Goal: Task Accomplishment & Management: Manage account settings

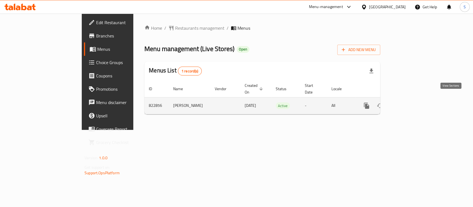
click at [410, 102] on icon "enhanced table" at bounding box center [406, 105] width 7 height 7
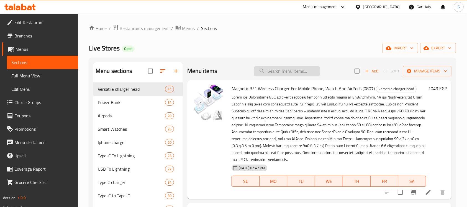
click at [286, 66] on input "search" at bounding box center [286, 71] width 65 height 10
paste input "شاحن سامسونج رسي ع تايب س بقوه ١٥ واط"
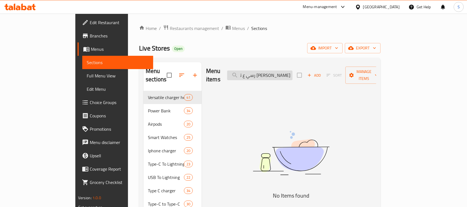
scroll to position [0, -17]
drag, startPoint x: 267, startPoint y: 70, endPoint x: 281, endPoint y: 71, distance: 14.7
click at [281, 71] on input "شاحن سامسونج رسي ع تايب س بقوه ١٥ واط" at bounding box center [259, 75] width 65 height 10
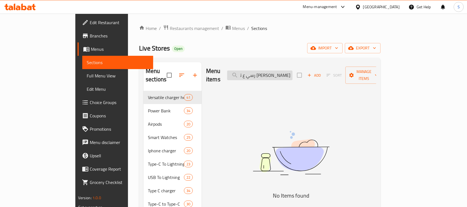
click at [265, 72] on input "شاحن سامسونج رسي ع تايب س بقوه ١٥ واط" at bounding box center [259, 75] width 65 height 10
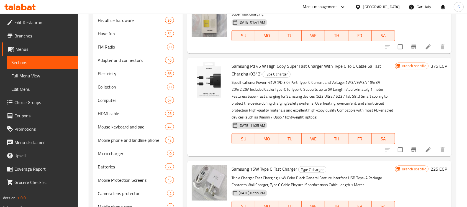
scroll to position [665, 0]
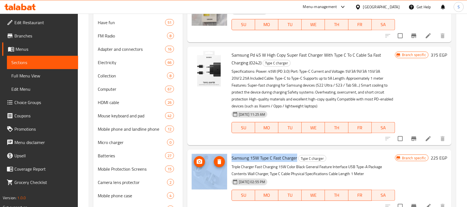
drag, startPoint x: 296, startPoint y: 157, endPoint x: 226, endPoint y: 156, distance: 70.1
click at [226, 156] on div "Samsung 15W Type C Fast Charger Type C charger Triple Charger Fast Charging 15W…" at bounding box center [319, 181] width 260 height 59
click at [339, 158] on h6 "Samsung 15W Type C Fast Charger Type C charger" at bounding box center [313, 158] width 163 height 8
drag, startPoint x: 296, startPoint y: 156, endPoint x: 228, endPoint y: 156, distance: 67.9
click at [228, 156] on div "Samsung 15W Type C Fast Charger Type C charger Triple Charger Fast Charging 15W…" at bounding box center [319, 181] width 260 height 59
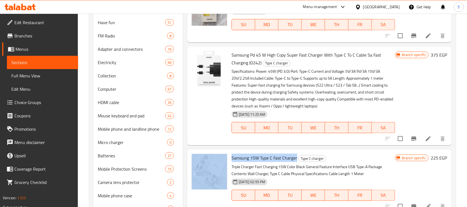
copy div "Samsung 15W Type C Fast Charger"
click at [239, 155] on span "Samsung 15W Type C Fast Charger" at bounding box center [265, 157] width 66 height 8
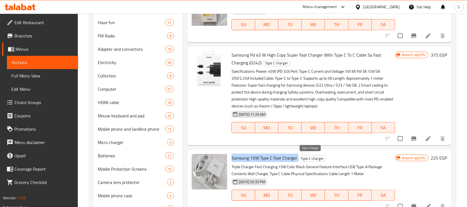
drag, startPoint x: 231, startPoint y: 156, endPoint x: 298, endPoint y: 159, distance: 66.6
click at [298, 159] on h6 "Samsung 15W Type C Fast Charger Type C charger" at bounding box center [313, 158] width 163 height 8
copy h6 "Samsung 15W Type C Fast Charger"
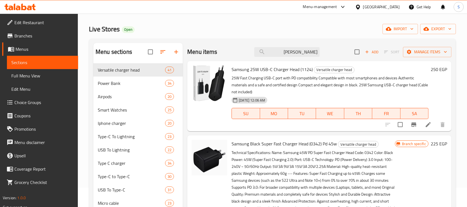
scroll to position [0, 0]
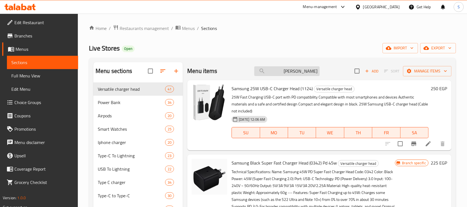
click at [291, 71] on input "شاحن سامسونج" at bounding box center [286, 71] width 65 height 10
paste input "A74 2.1A بوروفون من type c اىل usb شاح"
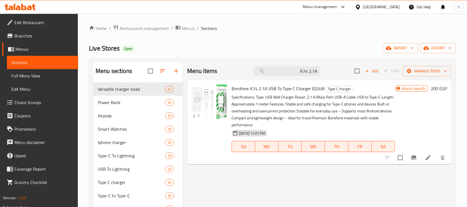
type input "A74 2.1A"
drag, startPoint x: 364, startPoint y: 201, endPoint x: 375, endPoint y: 186, distance: 18.3
click at [408, 160] on button "Branch-specific-item" at bounding box center [413, 157] width 13 height 13
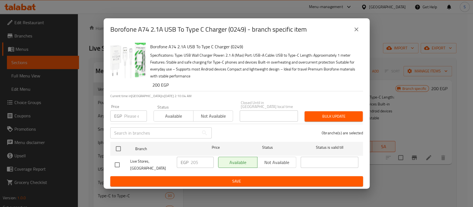
click at [354, 33] on icon "close" at bounding box center [356, 29] width 7 height 7
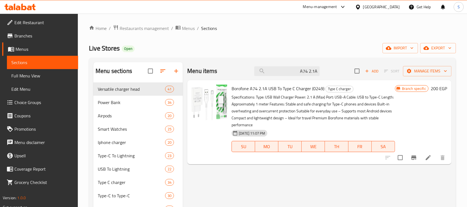
drag, startPoint x: 326, startPoint y: 85, endPoint x: 230, endPoint y: 82, distance: 95.1
click at [230, 82] on div "Borofone A74 2.1A USB To Type C Charger (0249) Type C charger Specifications: T…" at bounding box center [313, 122] width 168 height 80
copy span "Borofone A74 2.1A USB To Type C Charger (0249)"
click at [28, 37] on span "Branches" at bounding box center [43, 35] width 59 height 7
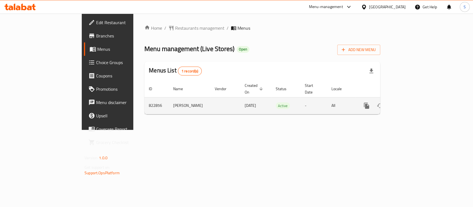
click at [413, 99] on link "enhanced table" at bounding box center [406, 105] width 13 height 13
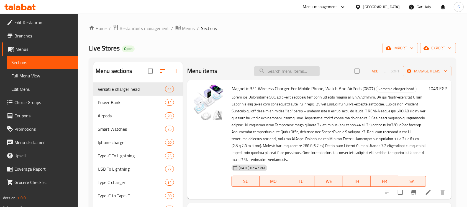
click at [291, 70] on input "search" at bounding box center [286, 71] width 65 height 10
paste input "أنكر اوريجنال 544 كابل فائق الرسعه تايب يس إىل تايب يس بقوه 240 وات 1F80A"
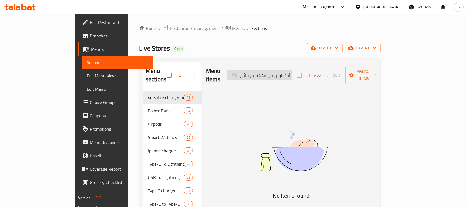
click at [274, 70] on input "أنكر اوريجنال 544 كابل فائق الرسعه تايب يس إىل تايب يس بقوه 240 وات 1F80A" at bounding box center [259, 75] width 65 height 10
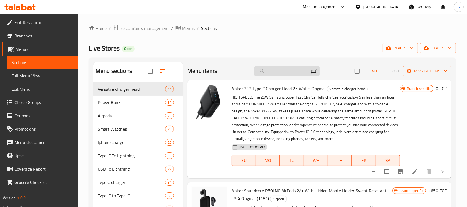
click at [297, 71] on input "أنكر" at bounding box center [286, 71] width 65 height 10
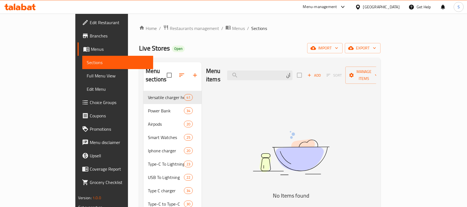
type input "أ"
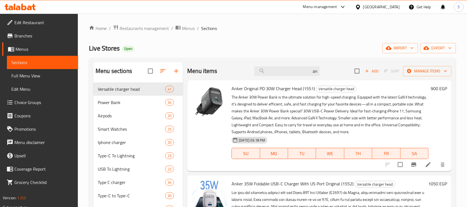
type input "a"
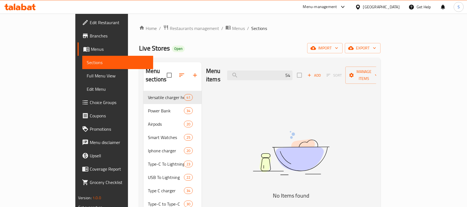
type input "5"
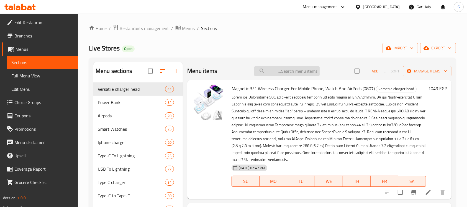
click at [293, 69] on input "search" at bounding box center [286, 71] width 65 height 10
paste input "1F80A"
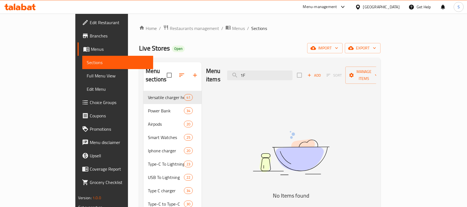
type input "1"
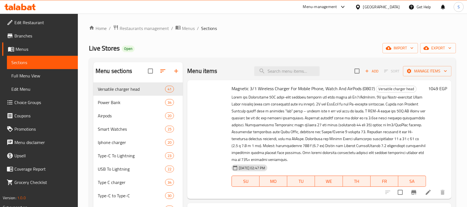
paste input "1F80A"
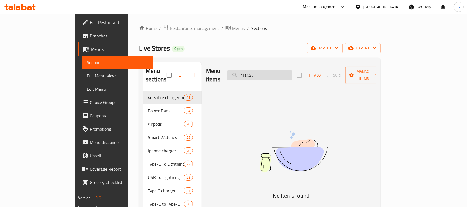
click at [274, 70] on input "1F80A" at bounding box center [259, 75] width 65 height 10
paste input "search"
click at [282, 72] on input "1F80A" at bounding box center [259, 75] width 65 height 10
type input "1"
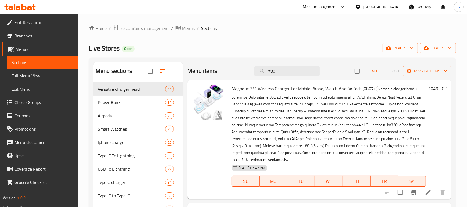
click at [288, 70] on input "A80" at bounding box center [286, 71] width 65 height 10
click at [283, 70] on input "A808080" at bounding box center [286, 71] width 65 height 10
click at [284, 68] on input "A808080" at bounding box center [286, 71] width 65 height 10
click at [293, 64] on div "Menu items A808080 Add Sort Manage items" at bounding box center [319, 71] width 264 height 18
click at [290, 68] on input "A808080" at bounding box center [286, 71] width 65 height 10
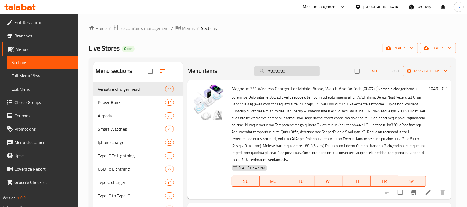
click at [302, 71] on input "A808080" at bounding box center [286, 71] width 65 height 10
click at [289, 71] on input "A808080" at bounding box center [286, 71] width 65 height 10
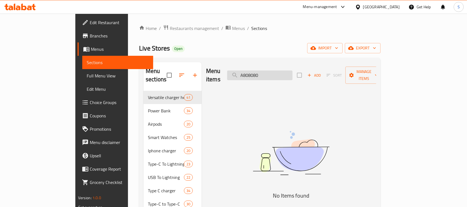
click at [293, 73] on input "A808080" at bounding box center [259, 75] width 65 height 10
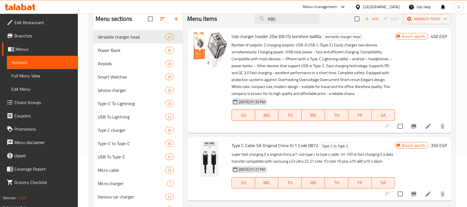
scroll to position [37, 0]
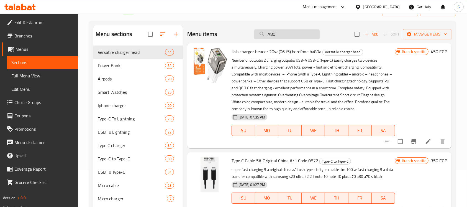
click at [270, 34] on input "A80" at bounding box center [286, 34] width 65 height 10
click at [270, 36] on input "A80" at bounding box center [286, 34] width 65 height 10
click at [271, 36] on input "A80" at bounding box center [286, 34] width 65 height 10
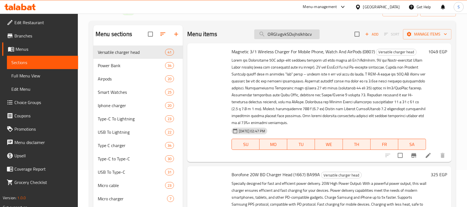
type input "ORGI.vgvkSDvjhslkhbcvs"
click at [293, 39] on input "ORGI.vgvkSDvjhslkhbcvs" at bounding box center [286, 34] width 65 height 10
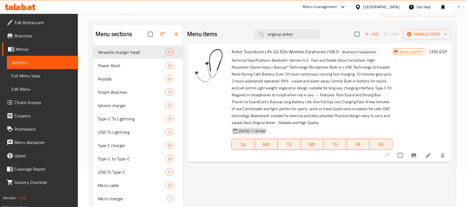
click at [415, 156] on icon "Branch-specific-item" at bounding box center [414, 155] width 7 height 7
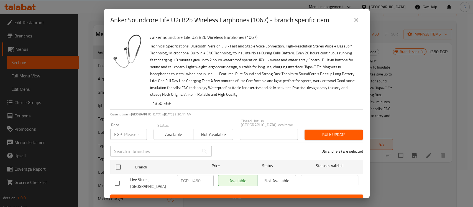
click at [355, 19] on icon "close" at bounding box center [356, 20] width 4 height 4
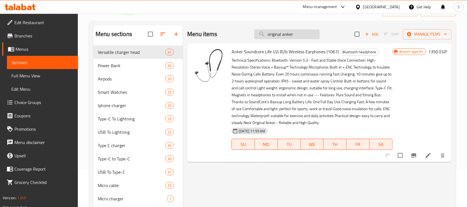
click at [296, 33] on input "original anker" at bounding box center [286, 34] width 65 height 10
type input "o"
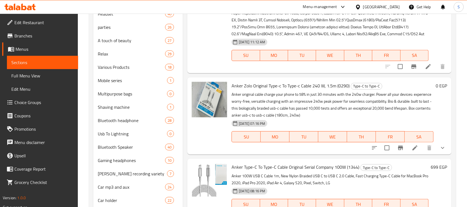
scroll to position [443, 0]
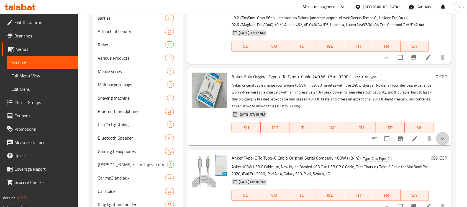
click at [438, 135] on button "show more" at bounding box center [442, 138] width 13 height 13
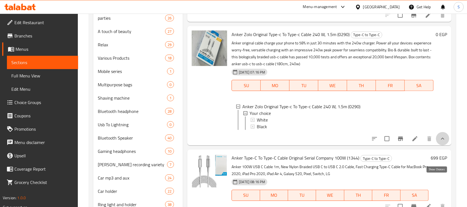
click at [439, 142] on icon "show more" at bounding box center [442, 138] width 7 height 7
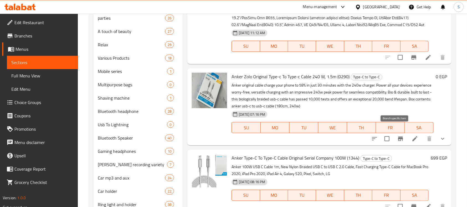
click at [398, 134] on button "Branch-specific-item" at bounding box center [400, 138] width 13 height 13
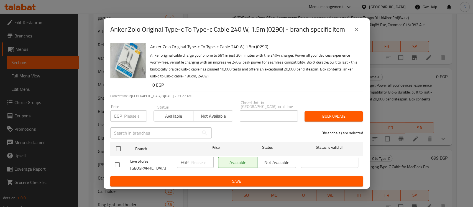
click at [354, 33] on icon "close" at bounding box center [356, 29] width 7 height 7
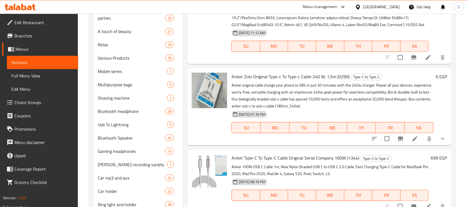
click at [436, 132] on button "show more" at bounding box center [442, 138] width 13 height 13
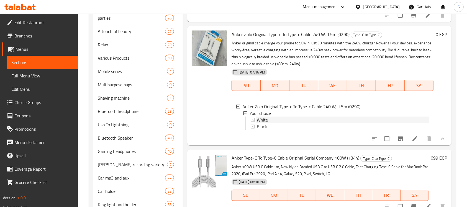
click at [287, 123] on div "White" at bounding box center [343, 119] width 172 height 7
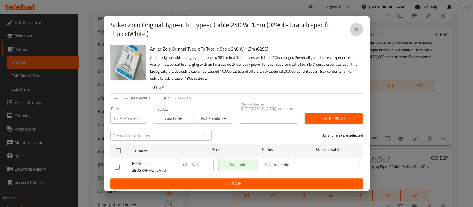
click at [354, 33] on icon "close" at bounding box center [356, 29] width 7 height 7
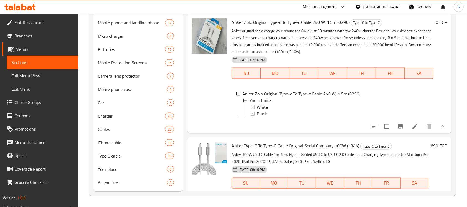
scroll to position [0, 0]
click at [208, 54] on img at bounding box center [209, 35] width 35 height 35
click at [242, 26] on span "Anker Zolo Original Type-c To Type-c Cable 240 W, 1.5m (0290)" at bounding box center [291, 22] width 118 height 8
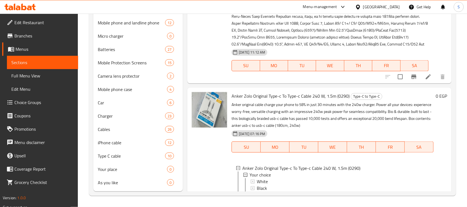
scroll to position [1312, 0]
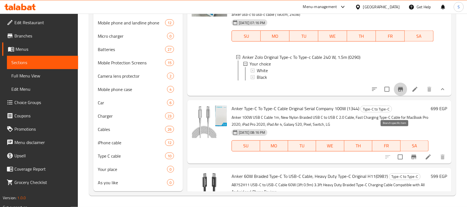
click at [397, 93] on icon "Branch-specific-item" at bounding box center [400, 89] width 7 height 7
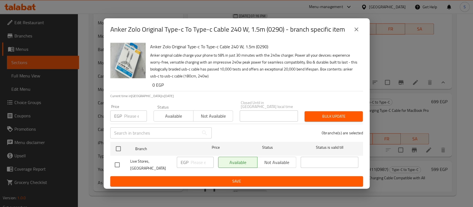
click at [392, 139] on div "Anker Zolo Original Type-c To Type-c Cable 240 W, 1.5m (0290) - branch specific…" at bounding box center [236, 103] width 473 height 207
click at [356, 33] on icon "close" at bounding box center [356, 29] width 7 height 7
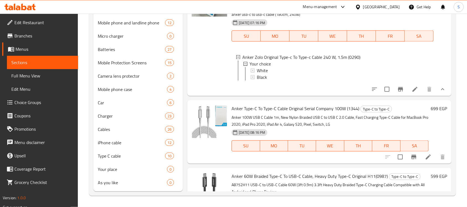
click at [439, 93] on icon "show more" at bounding box center [442, 89] width 7 height 7
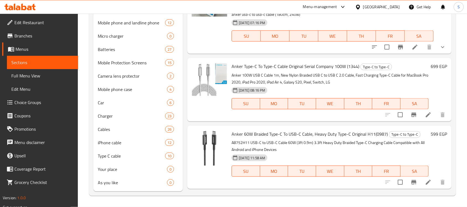
click at [436, 54] on button "show more" at bounding box center [442, 46] width 13 height 13
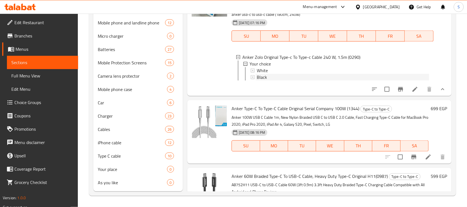
click at [286, 80] on div "Black" at bounding box center [343, 77] width 172 height 7
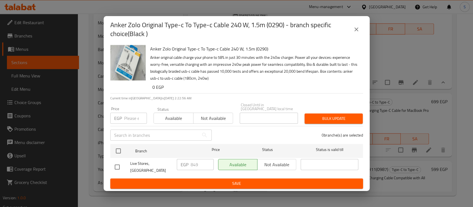
click at [357, 33] on icon "close" at bounding box center [356, 29] width 7 height 7
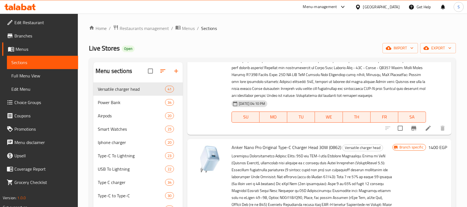
scroll to position [0, 0]
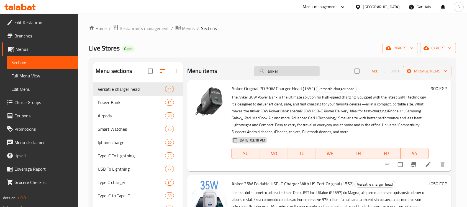
click at [274, 70] on input "anker" at bounding box center [286, 71] width 65 height 10
paste input "Borofone"
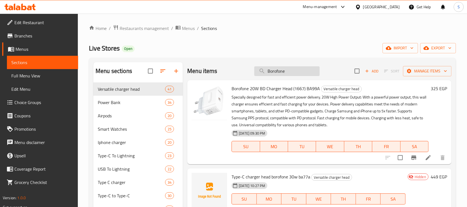
click at [275, 73] on input "Borofone" at bounding box center [286, 71] width 65 height 10
click at [274, 73] on input "Borofone" at bounding box center [286, 71] width 65 height 10
paste input "ة بقوه 100 واط 5 امبرت"
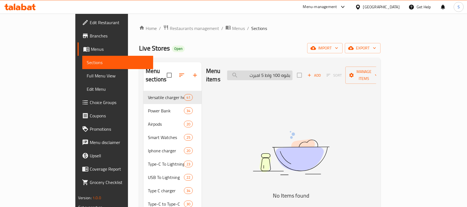
click at [293, 72] on input "بقوه 100 واط 5 امبرت" at bounding box center [259, 75] width 65 height 10
click at [293, 70] on input "5 امبرت" at bounding box center [259, 75] width 65 height 10
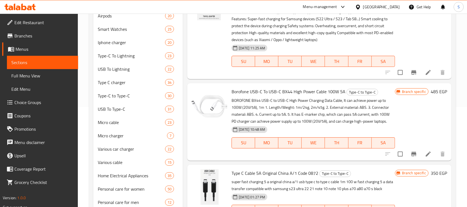
scroll to position [111, 0]
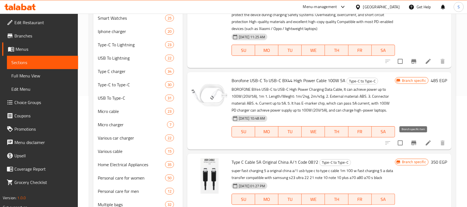
click at [410, 139] on button "Branch-specific-item" at bounding box center [413, 142] width 13 height 13
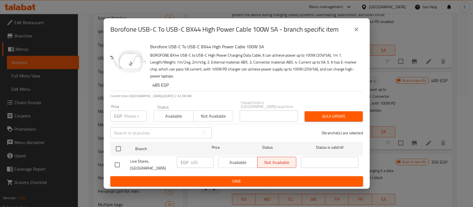
click at [357, 33] on icon "close" at bounding box center [356, 29] width 7 height 7
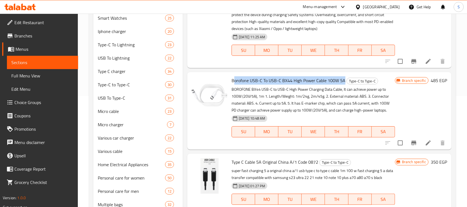
drag, startPoint x: 344, startPoint y: 80, endPoint x: 233, endPoint y: 80, distance: 110.5
click at [233, 80] on span "Borofone USB-C To USB-C BX44 High Power Cable 100W 5A" at bounding box center [289, 80] width 114 height 8
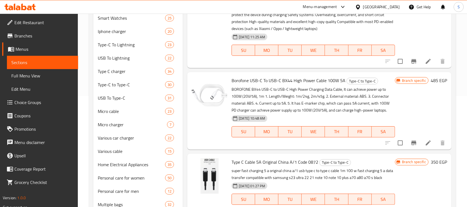
click at [230, 79] on div "Borofone USB-C To USB-C BX44 High Power Cable 100W 5A Type-C to Type-C BOROFONE…" at bounding box center [313, 110] width 168 height 73
drag, startPoint x: 238, startPoint y: 78, endPoint x: 344, endPoint y: 81, distance: 105.6
click at [344, 81] on div "Borofone USB-C To USB-C BX44 High Power Cable 100W 5A Type-C to Type-C BOROFONE…" at bounding box center [313, 110] width 168 height 73
copy span "Borofone USB-C To USB-C BX44 High Power Cable 100W 5A"
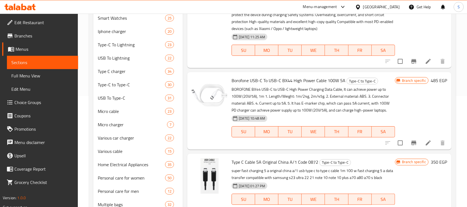
scroll to position [0, 0]
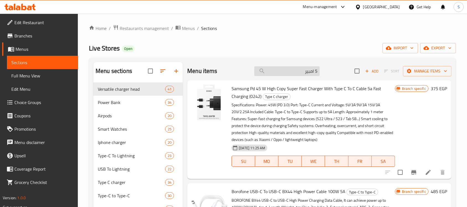
click at [289, 68] on input "5 امبير" at bounding box center [286, 71] width 65 height 10
paste input "كابل تايب يس تو تايب س شحن رسي ع 120 وات اس زد اكس"
click at [290, 70] on input "5 كابل تايب يس تو تايب س شحن رسي ع 120 وات اس زد اكس" at bounding box center [286, 71] width 65 height 10
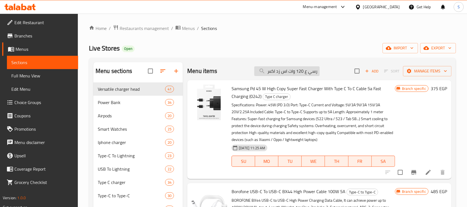
click at [289, 73] on input "5 كابل تايب يس تو تايب س شحن رسي ع 120 وات اس زد اكس" at bounding box center [286, 71] width 65 height 10
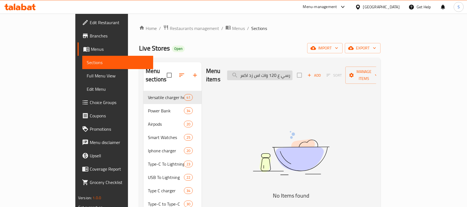
click at [289, 73] on input "5 كابل تايب يس تو تايب س شحن رسي ع 120 وات اس زد اكس" at bounding box center [259, 75] width 65 height 10
paste input "search"
type input "ك"
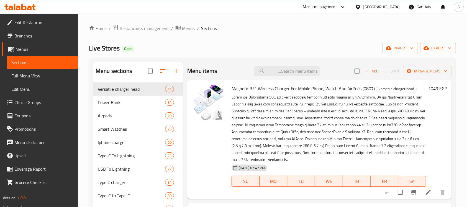
paste input "كابل تايب يس تو تايب س شحن رسي ع 120 وات اس زد اكس"
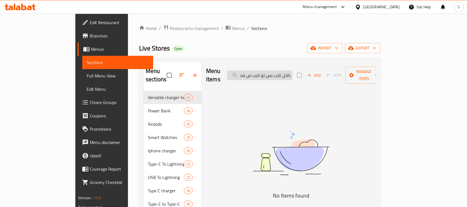
click at [280, 70] on input "كابل تايب يس تو تايب س شحن رسي ع 120 وات اس زد اكس" at bounding box center [259, 75] width 65 height 10
click at [263, 70] on input "كابل تايب يس تو تايب س شحن رسي ع 120 وات اس زد اكس" at bounding box center [259, 75] width 65 height 10
click at [268, 72] on input "كابل تايب يس تو تايب س شحن رسي ع 120 وات اس زد اكس" at bounding box center [259, 75] width 65 height 10
drag, startPoint x: 290, startPoint y: 72, endPoint x: 343, endPoint y: 67, distance: 53.2
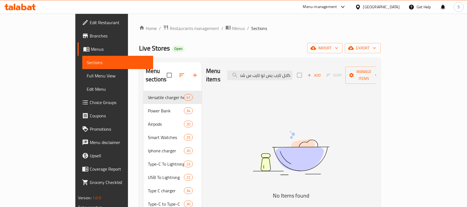
click at [328, 71] on div "Menu items كابل تايب يس تو تايب س شحن رسي ع 120 Add Sort Manage items" at bounding box center [291, 75] width 170 height 26
click at [293, 71] on input "ع 120" at bounding box center [259, 75] width 65 height 10
type input "ع"
click at [278, 72] on input "search" at bounding box center [259, 75] width 65 height 10
click at [278, 70] on input "search" at bounding box center [259, 75] width 65 height 10
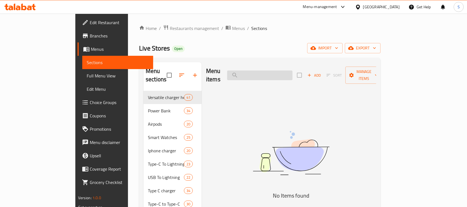
click at [284, 71] on input "search" at bounding box center [259, 75] width 65 height 10
click at [286, 70] on input "search" at bounding box center [259, 75] width 65 height 10
click at [287, 70] on input "search" at bounding box center [259, 75] width 65 height 10
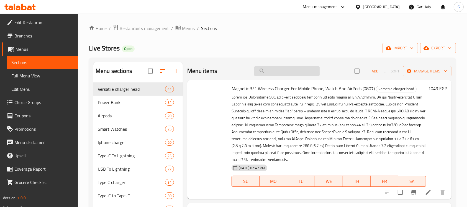
click at [287, 70] on input "search" at bounding box center [286, 71] width 65 height 10
type input "12"
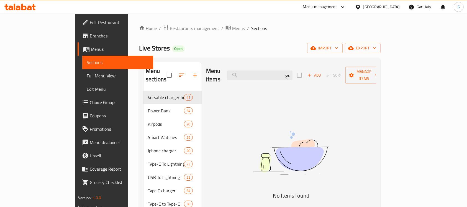
type input "ف"
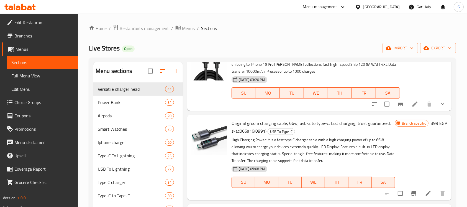
scroll to position [3952, 0]
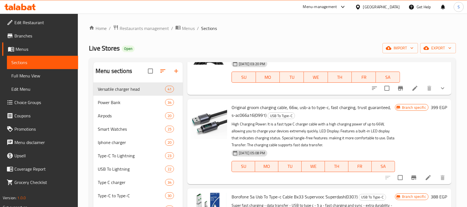
click at [399, 95] on button "Branch-specific-item" at bounding box center [400, 87] width 13 height 13
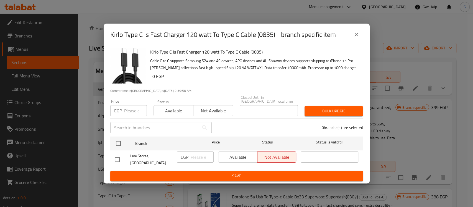
click at [354, 41] on button "close" at bounding box center [356, 34] width 13 height 13
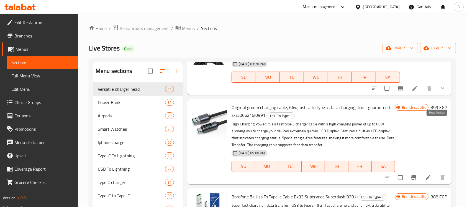
click at [439, 91] on icon "show more" at bounding box center [442, 88] width 7 height 7
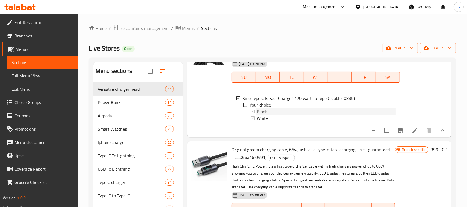
click at [272, 115] on div "Black" at bounding box center [326, 111] width 139 height 7
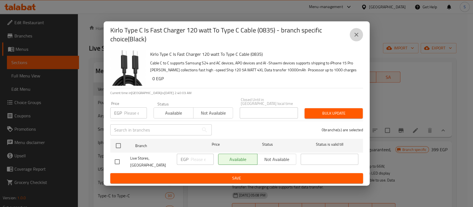
click at [358, 38] on icon "close" at bounding box center [356, 34] width 7 height 7
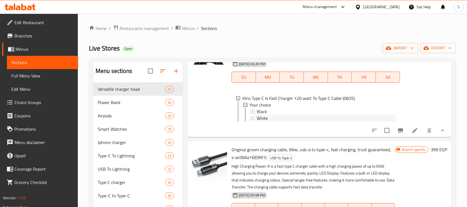
click at [302, 121] on div "White" at bounding box center [326, 118] width 139 height 7
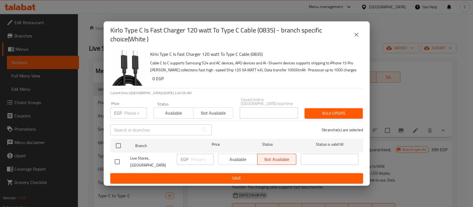
click at [361, 41] on button "close" at bounding box center [356, 34] width 13 height 13
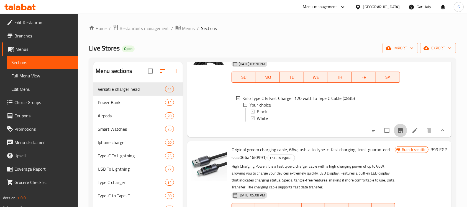
click at [398, 132] on icon "Branch-specific-item" at bounding box center [400, 130] width 5 height 4
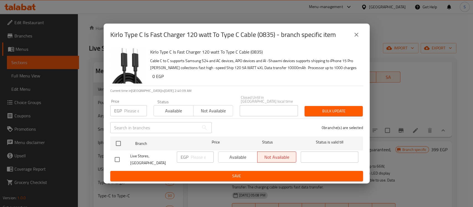
click at [355, 38] on icon "close" at bounding box center [356, 34] width 7 height 7
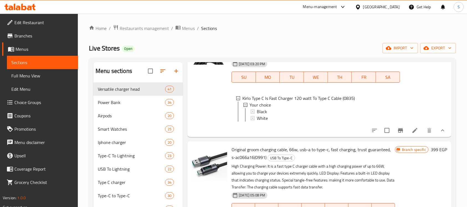
drag, startPoint x: 282, startPoint y: 67, endPoint x: 299, endPoint y: 67, distance: 17.2
click at [299, 37] on span "Kirlo Type C Is Fast Charger 120 watt To Type C Cable (0835)" at bounding box center [288, 33] width 112 height 8
copy span "120 watt"
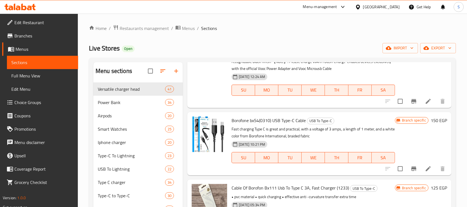
scroll to position [4470, 0]
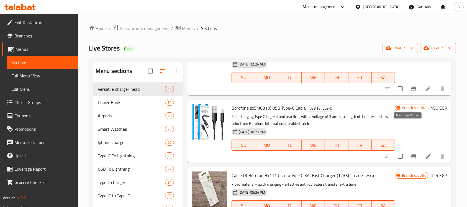
click at [411, 92] on icon "Branch-specific-item" at bounding box center [414, 88] width 7 height 7
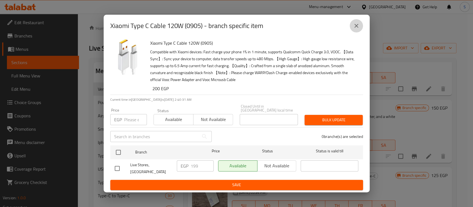
click at [355, 29] on icon "close" at bounding box center [356, 25] width 7 height 7
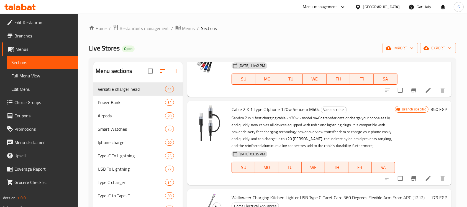
scroll to position [5541, 0]
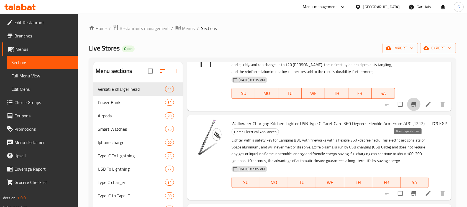
click at [411, 107] on icon "Branch-specific-item" at bounding box center [414, 104] width 7 height 7
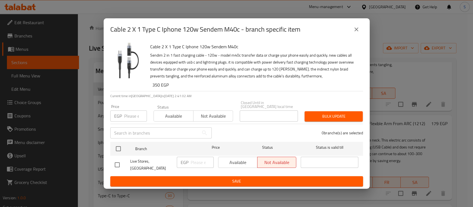
click at [358, 33] on icon "close" at bounding box center [356, 29] width 7 height 7
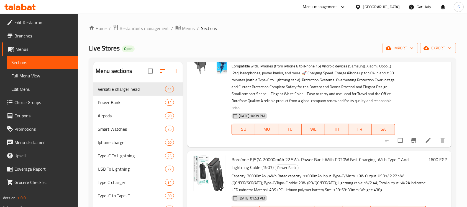
scroll to position [0, 0]
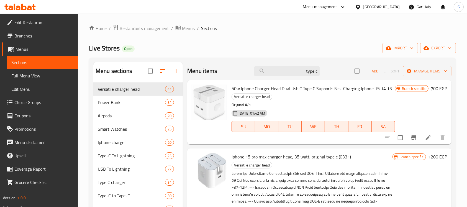
click at [291, 77] on div "Menu items type c Add Sort Manage items" at bounding box center [319, 71] width 264 height 18
click at [291, 74] on input "type c" at bounding box center [286, 71] width 65 height 10
paste input "120 watt"
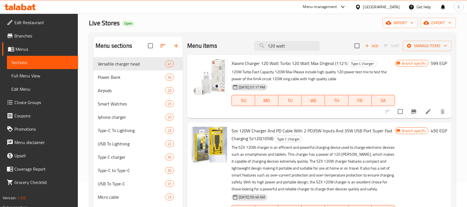
scroll to position [37, 0]
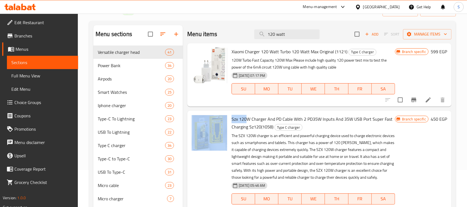
drag, startPoint x: 228, startPoint y: 119, endPoint x: 245, endPoint y: 114, distance: 18.0
click at [245, 114] on div "Szx 120W Charger And PD Cable With 2 PD35W Inputs And 35W USB Port Super Fast C…" at bounding box center [319, 163] width 260 height 101
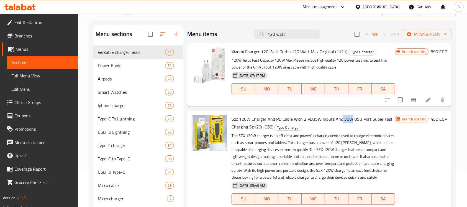
drag, startPoint x: 351, startPoint y: 118, endPoint x: 341, endPoint y: 119, distance: 9.4
click at [341, 118] on span "Szx 120W Charger And PD Cable With 2 PD35W Inputs And 35W USB Port Super Fast C…" at bounding box center [312, 123] width 161 height 16
click at [342, 126] on h6 "Szx 120W Charger And PD Cable With 2 PD35W Inputs And 35W USB Port Super Fast C…" at bounding box center [313, 123] width 163 height 16
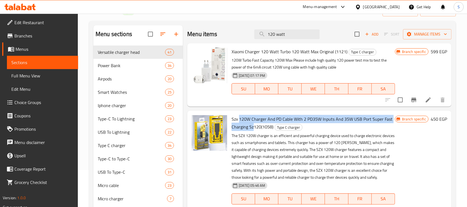
drag, startPoint x: 239, startPoint y: 120, endPoint x: 253, endPoint y: 124, distance: 14.5
click at [253, 124] on span "Szx 120W Charger And PD Cable With 2 PD35W Inputs And 35W USB Port Super Fast C…" at bounding box center [312, 123] width 161 height 16
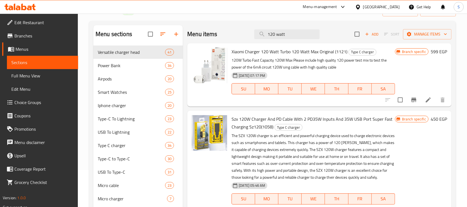
click at [324, 123] on h6 "Szx 120W Charger And PD Cable With 2 PD35W Inputs And 35W USB Port Super Fast C…" at bounding box center [313, 123] width 163 height 16
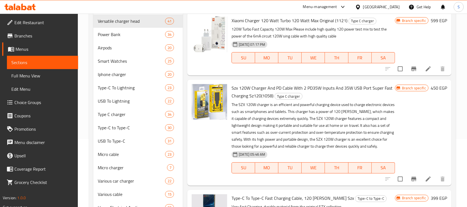
scroll to position [111, 0]
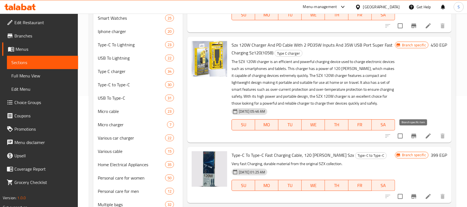
click at [414, 133] on icon "Branch-specific-item" at bounding box center [414, 135] width 7 height 7
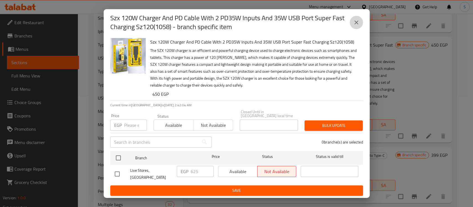
click at [354, 25] on icon "close" at bounding box center [356, 22] width 7 height 7
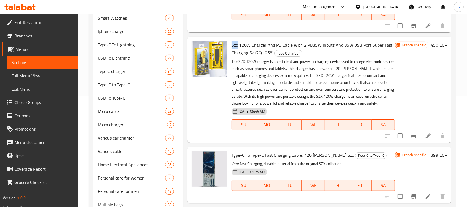
drag, startPoint x: 230, startPoint y: 42, endPoint x: 238, endPoint y: 45, distance: 8.3
click at [238, 45] on div "Szx 120W Charger And PD Cable With 2 PD35W Inputs And 35W USB Port Super Fast C…" at bounding box center [313, 89] width 168 height 101
copy span "Szx"
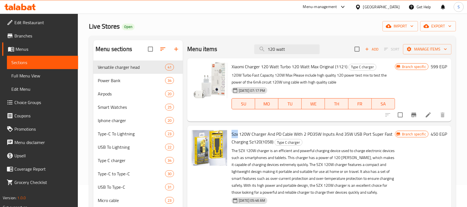
scroll to position [0, 0]
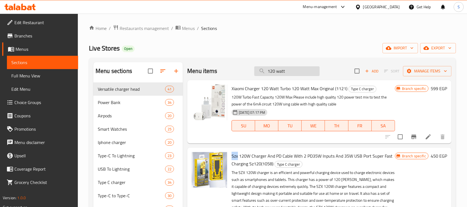
click at [283, 70] on input "120 watt" at bounding box center [286, 71] width 65 height 10
paste input "Szx"
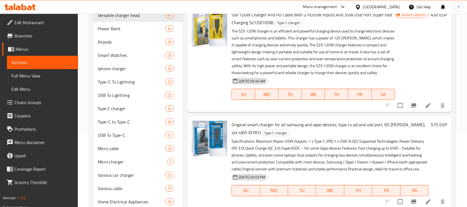
scroll to position [37, 0]
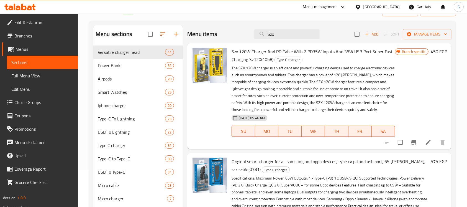
type input "Szx"
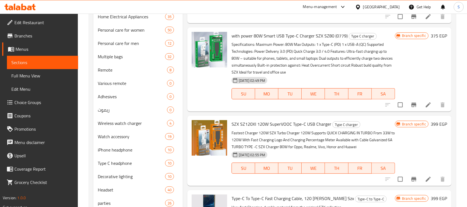
scroll to position [295, 0]
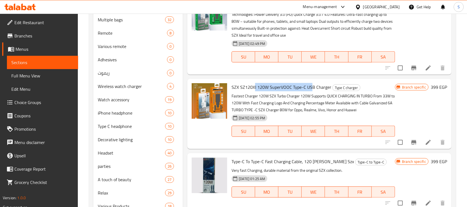
drag, startPoint x: 254, startPoint y: 83, endPoint x: 310, endPoint y: 86, distance: 56.0
click at [310, 86] on span "SZX SZ120XI 120W SuperVOOC Type-C USB Charger" at bounding box center [282, 87] width 100 height 8
click at [413, 139] on icon "Branch-specific-item" at bounding box center [414, 142] width 7 height 7
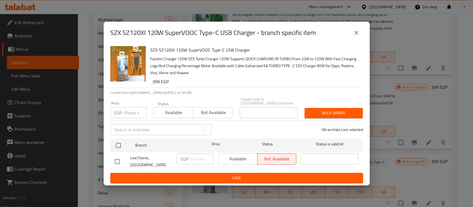
click at [355, 34] on icon "close" at bounding box center [356, 32] width 7 height 7
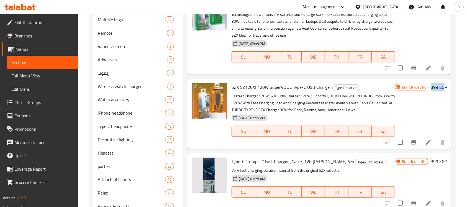
drag, startPoint x: 431, startPoint y: 88, endPoint x: 447, endPoint y: 89, distance: 16.2
click at [445, 90] on h6 "399 EGP" at bounding box center [439, 87] width 16 height 8
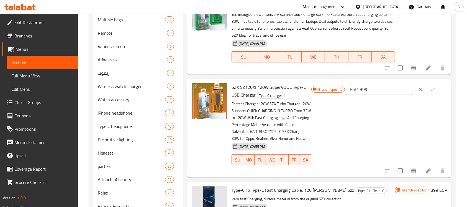
click at [418, 110] on div "Branch specific EGP 399 ​" at bounding box center [379, 128] width 136 height 90
click at [423, 89] on icon "clear" at bounding box center [421, 89] width 6 height 6
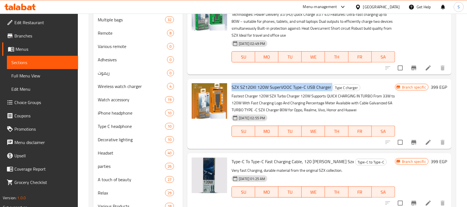
drag, startPoint x: 330, startPoint y: 85, endPoint x: 229, endPoint y: 84, distance: 100.8
click at [229, 84] on div "SZX SZ120XI 120W SuperVOOC Type-C USB Charger Type C charger Fastest Charger 12…" at bounding box center [313, 114] width 168 height 66
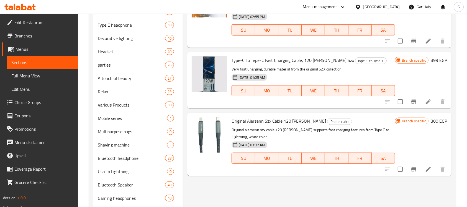
scroll to position [443, 0]
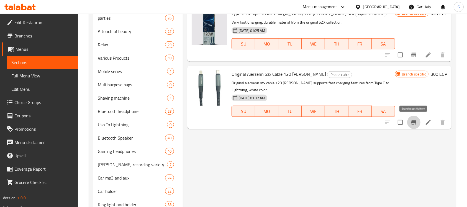
click at [417, 119] on button "Branch-specific-item" at bounding box center [413, 122] width 13 height 13
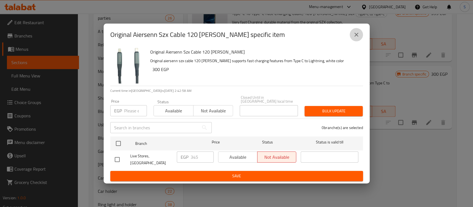
click at [358, 38] on icon "close" at bounding box center [356, 34] width 7 height 7
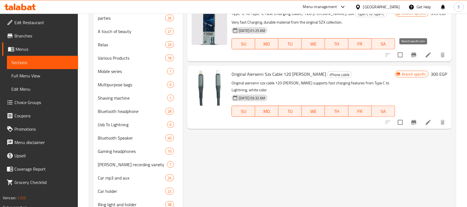
click at [412, 56] on icon "Branch-specific-item" at bounding box center [413, 55] width 5 height 4
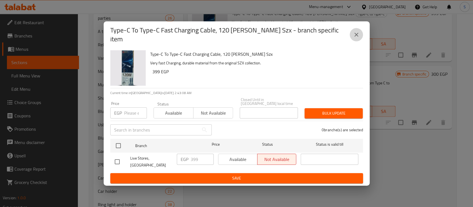
click at [359, 38] on icon "close" at bounding box center [356, 34] width 7 height 7
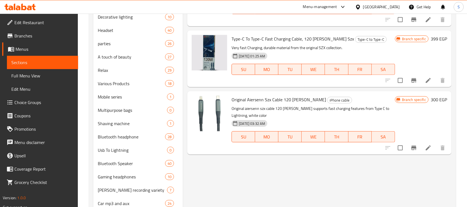
scroll to position [406, 0]
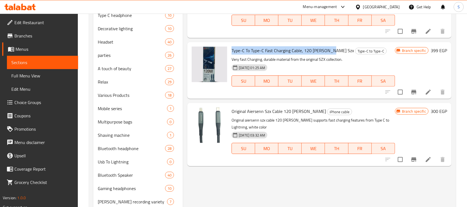
drag, startPoint x: 245, startPoint y: 49, endPoint x: 330, endPoint y: 53, distance: 85.4
click at [330, 53] on div "Type-C To Type-C Fast Charging Cable, 120 Watts Szx Type-C to Type-C Very fast …" at bounding box center [313, 70] width 168 height 52
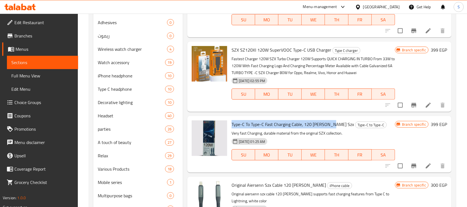
scroll to position [369, 0]
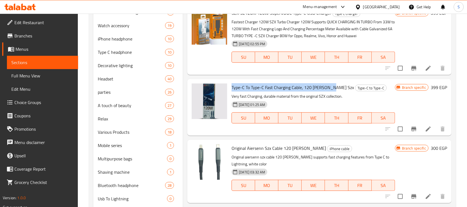
click at [411, 127] on icon "Branch-specific-item" at bounding box center [414, 128] width 7 height 7
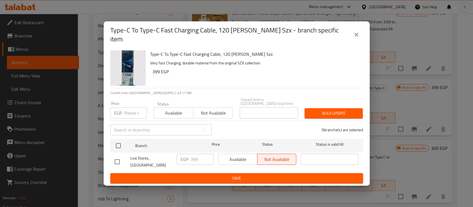
click at [357, 37] on icon "close" at bounding box center [356, 34] width 7 height 7
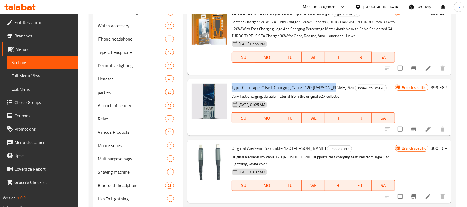
copy span "Type-C To Type-C Fast Charging Cable, 120 [PERSON_NAME] Szx"
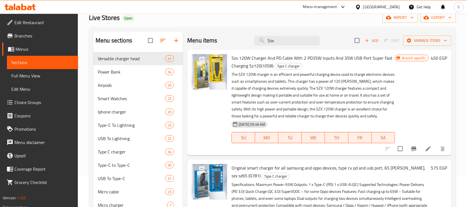
scroll to position [0, 0]
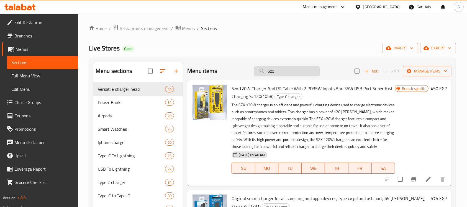
click at [268, 72] on input "Szx" at bounding box center [286, 71] width 65 height 10
paste input "Borofone USB-C To USB-C BX44 High Power Cable 100W 5A"
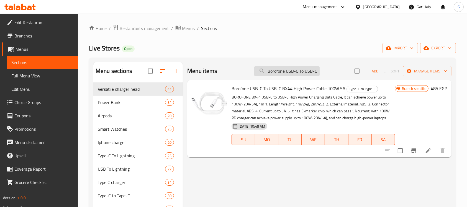
click at [280, 73] on input "Borofone USB-C To USB-C BX44 High Power Cable 100W 5A" at bounding box center [286, 71] width 65 height 10
paste input "Type-C To Type-C Fast Charging Cable, 120 [PERSON_NAME] Szx"
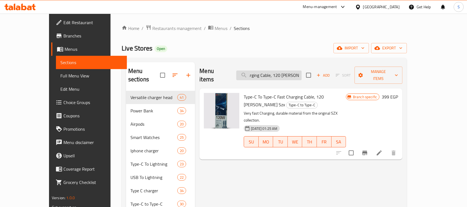
click at [280, 74] on input "Type-C To Type-C Fast Charging Cable, 120 [PERSON_NAME] Szx" at bounding box center [268, 75] width 65 height 10
click at [277, 71] on input "Type-C To Type-C Fast Charging Cable, 120 [PERSON_NAME] Szx" at bounding box center [268, 75] width 65 height 10
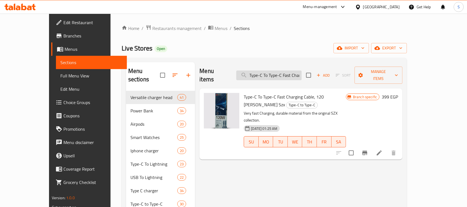
click at [277, 71] on input "Type-C To Type-C Fast Charging Cable, 120 [PERSON_NAME] Szx" at bounding box center [268, 75] width 65 height 10
paste input "99x"
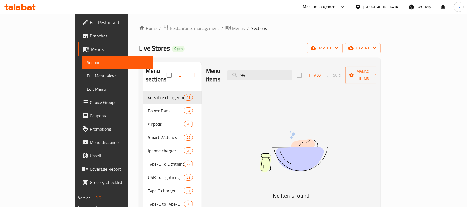
type input "9"
type input "ء"
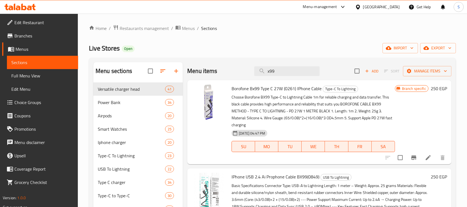
click at [416, 157] on icon "Branch-specific-item" at bounding box center [413, 157] width 5 height 4
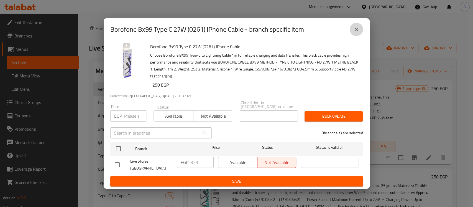
click at [355, 27] on button "close" at bounding box center [356, 29] width 13 height 13
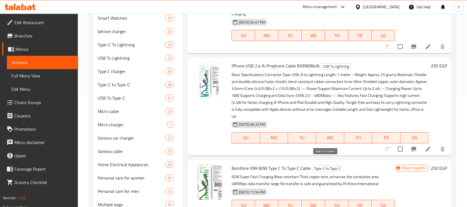
scroll to position [148, 0]
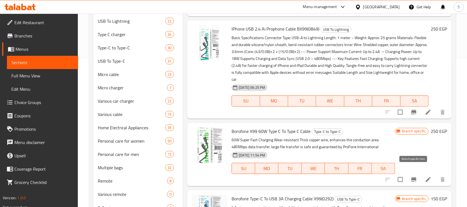
click at [413, 177] on icon "Branch-specific-item" at bounding box center [413, 179] width 5 height 4
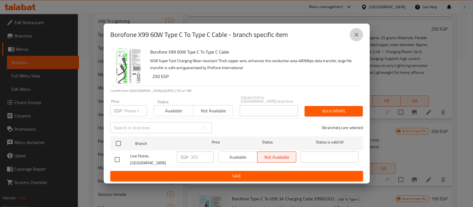
click at [360, 39] on button "close" at bounding box center [356, 34] width 13 height 13
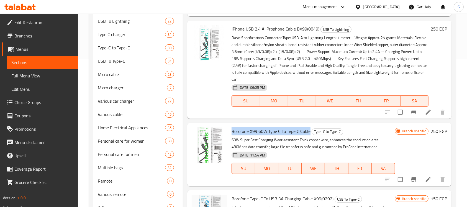
drag, startPoint x: 231, startPoint y: 125, endPoint x: 309, endPoint y: 125, distance: 78.4
click at [309, 125] on div "Borofone X99 60W Type C To Type C Cable Type-C to Type-C 60W Super Fast Chargin…" at bounding box center [313, 154] width 168 height 59
copy span "Borofone X99 60W Type C To Type C Cable"
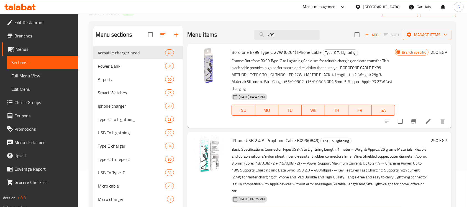
scroll to position [0, 0]
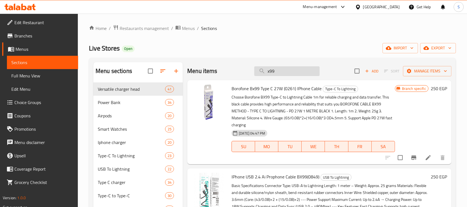
click at [281, 70] on input "x99" at bounding box center [286, 71] width 65 height 10
paste input "من بوروفون تايب س اىل تايب س 60 واط"
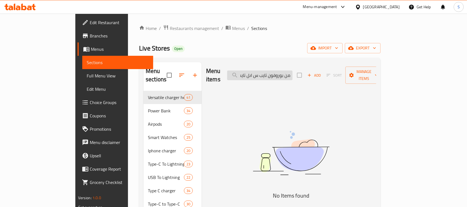
click at [292, 71] on input "من بوروفون تايب س اىل تايب س 60 واط" at bounding box center [259, 75] width 65 height 10
click at [293, 75] on input "من بوروفون تايب س اىل تايب س 60 واط" at bounding box center [259, 75] width 65 height 10
type input "بوروفون تايب س اىل تايب س 60 واط"
click at [273, 74] on input "بوروفون تايب س اىل تايب س 60 واط" at bounding box center [259, 75] width 65 height 10
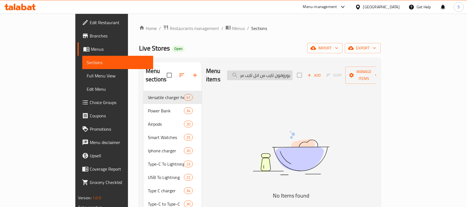
click at [273, 74] on input "بوروفون تايب س اىل تايب س 60 واط" at bounding box center [259, 75] width 65 height 10
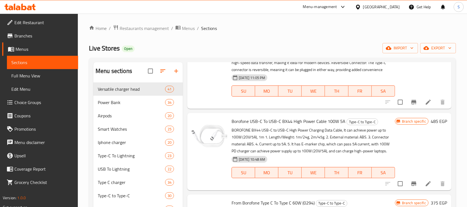
scroll to position [5208, 0]
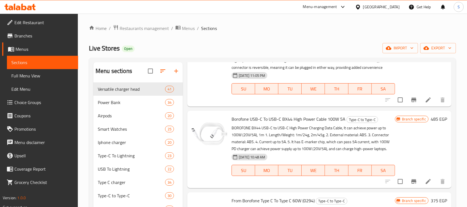
click at [411, 102] on icon "Branch-specific-item" at bounding box center [413, 100] width 5 height 4
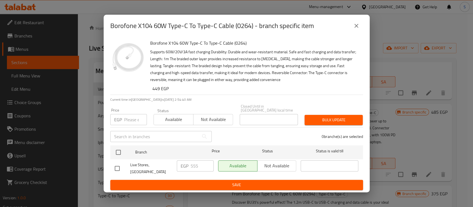
click at [357, 23] on button "close" at bounding box center [356, 25] width 13 height 13
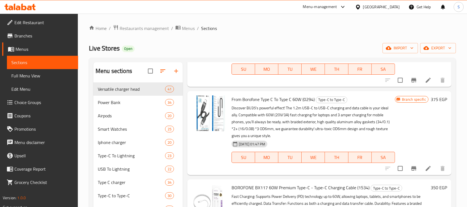
scroll to position [5356, 0]
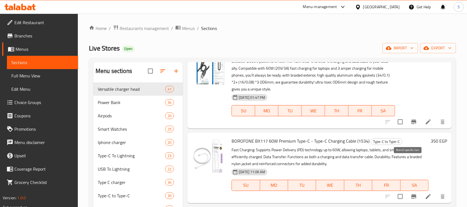
click at [412, 128] on button "Branch-specific-item" at bounding box center [413, 121] width 13 height 13
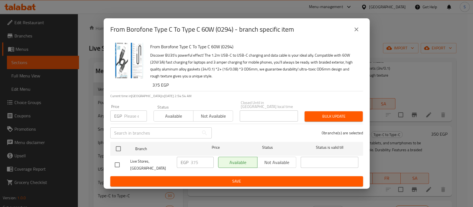
click at [362, 28] on div "From Borofone Type C To Type C 60W (0294) - branch specific item" at bounding box center [236, 29] width 253 height 13
click at [356, 33] on icon "close" at bounding box center [356, 29] width 7 height 7
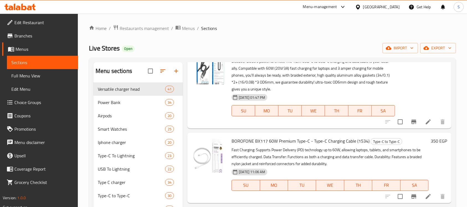
drag, startPoint x: 232, startPoint y: 93, endPoint x: 314, endPoint y: 93, distance: 82.3
click at [314, 57] on span "From Borofone Type C To Type C 60W (0294)" at bounding box center [273, 52] width 83 height 8
copy span "From Borofone Type C To Type C 60W (0294)"
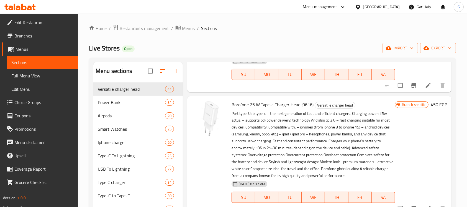
scroll to position [0, 0]
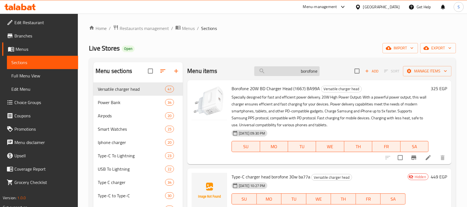
click at [306, 67] on input "borofone" at bounding box center [286, 71] width 65 height 10
paste input "Borofone bx14"
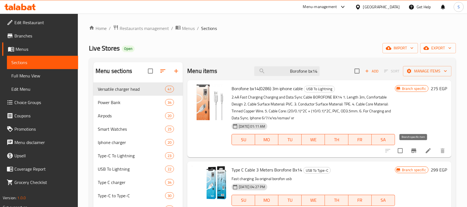
click at [412, 150] on icon "Branch-specific-item" at bounding box center [413, 150] width 5 height 4
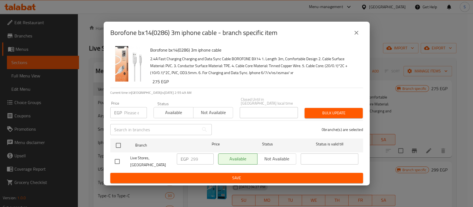
click at [354, 35] on icon "close" at bounding box center [356, 32] width 7 height 7
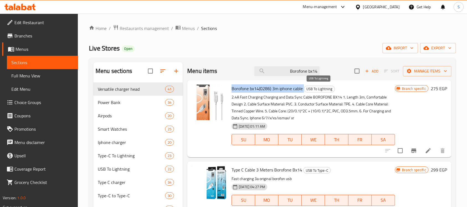
drag, startPoint x: 230, startPoint y: 88, endPoint x: 306, endPoint y: 90, distance: 76.8
click at [306, 90] on div "Borofone bx14(0286) 3m iphone cable USB To Lightning 2.4A Fast Charging Chargin…" at bounding box center [313, 118] width 168 height 73
copy h6 "Borofone bx14(0286) 3m iphone cable"
click at [236, 82] on div "Borofone bx14(0286) 3m iphone cable USB To Lightning 2.4A Fast Charging Chargin…" at bounding box center [313, 118] width 168 height 73
drag, startPoint x: 232, startPoint y: 88, endPoint x: 273, endPoint y: 90, distance: 40.8
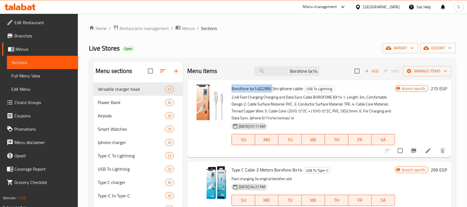
click at [273, 90] on span "Borofone bx14(0286) 3m iphone cable" at bounding box center [267, 88] width 71 height 8
copy span "Borofone bx14(0286)"
click at [412, 147] on icon "Branch-specific-item" at bounding box center [414, 150] width 7 height 7
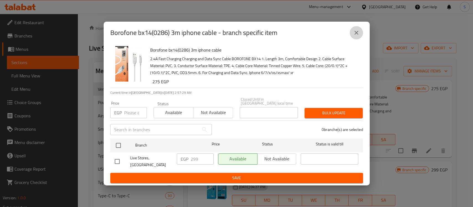
click at [355, 34] on icon "close" at bounding box center [356, 32] width 7 height 7
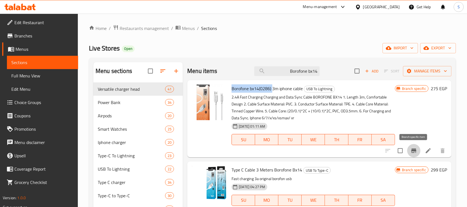
click at [410, 152] on button "Branch-specific-item" at bounding box center [413, 150] width 13 height 13
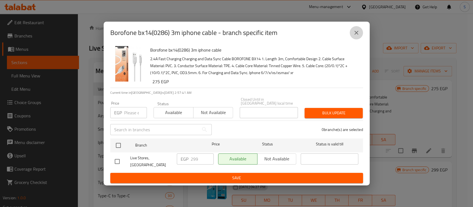
click at [356, 39] on button "close" at bounding box center [356, 32] width 13 height 13
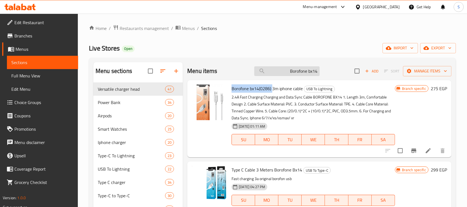
click at [286, 69] on input "Borofone bx14" at bounding box center [286, 71] width 65 height 10
paste input "كابل C-USB إىل Lightning من أبل )2 ( م"
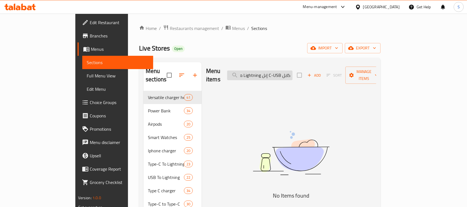
click at [293, 71] on input "كابل C-USB إىل Lightning من أبل )2 ( م" at bounding box center [259, 75] width 65 height 10
click at [293, 70] on input "كابل C-USB إىل Lightning من أبل )2 ( م" at bounding box center [259, 75] width 65 height 10
paste input "من أبل )"
click at [293, 72] on input "كابل C-من أبل )USB إىل Lightning من أبل )2 ( م" at bounding box center [259, 75] width 65 height 10
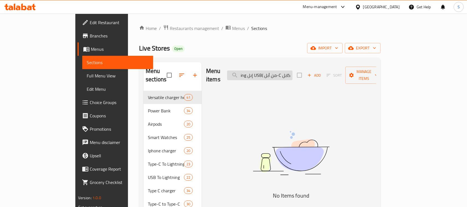
click at [293, 72] on input "كابل C-من أبل )USB إىل Lightning من أبل )2 ( م" at bounding box center [259, 75] width 65 height 10
paste input "ن أبل )"
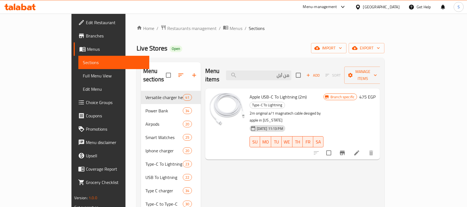
click at [346, 149] on icon "Branch-specific-item" at bounding box center [342, 152] width 7 height 7
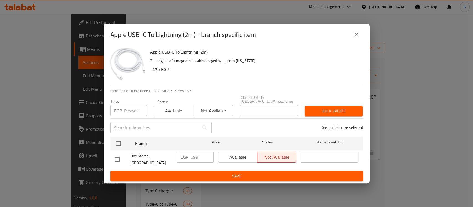
click at [358, 38] on icon "close" at bounding box center [356, 34] width 7 height 7
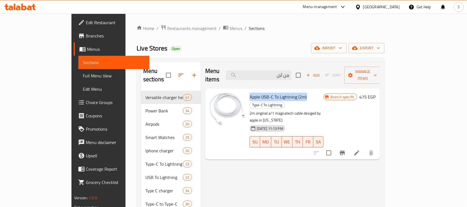
drag, startPoint x: 288, startPoint y: 88, endPoint x: 231, endPoint y: 86, distance: 56.8
click at [247, 91] on div "Apple USB-C To Lightning (2m) Type-C To Lightning 2m original a/1 magnatech cab…" at bounding box center [286, 124] width 79 height 66
copy span "Apple USB-C To Lightning (2m)"
click at [291, 72] on input "من أبل" at bounding box center [258, 75] width 65 height 10
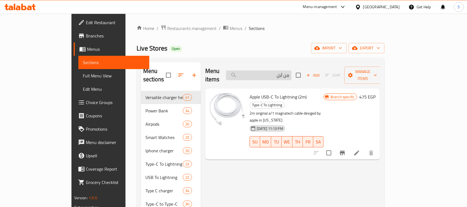
click at [291, 72] on input "من أبل" at bounding box center [258, 75] width 65 height 10
paste input "سوبر فوك سوبر داش"
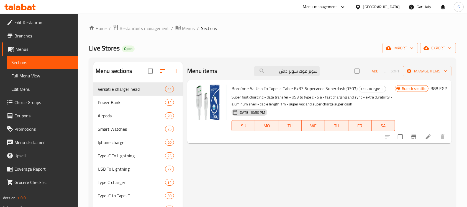
type input "سوبر فوك سوبر داش"
click at [412, 136] on icon "Branch-specific-item" at bounding box center [413, 136] width 5 height 4
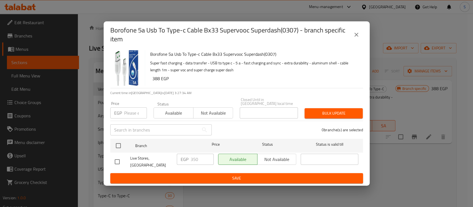
click at [355, 38] on icon "close" at bounding box center [356, 34] width 7 height 7
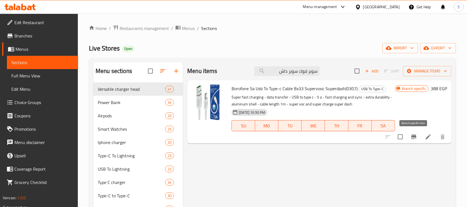
click at [416, 137] on icon "Branch-specific-item" at bounding box center [413, 136] width 5 height 4
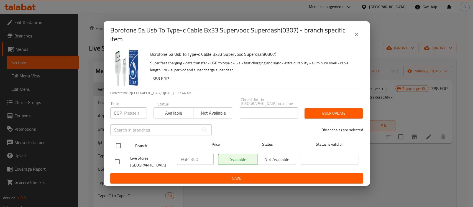
click at [119, 145] on input "checkbox" at bounding box center [118, 146] width 12 height 12
checkbox input "true"
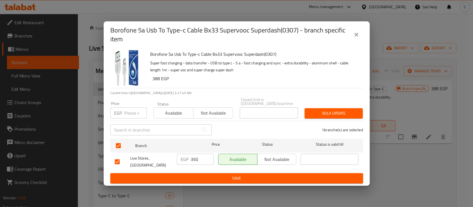
click at [193, 159] on input "350" at bounding box center [202, 158] width 23 height 11
click at [191, 158] on input "350" at bounding box center [202, 158] width 23 height 11
click at [137, 76] on img "button" at bounding box center [127, 67] width 35 height 35
click at [197, 160] on input "350" at bounding box center [202, 158] width 23 height 11
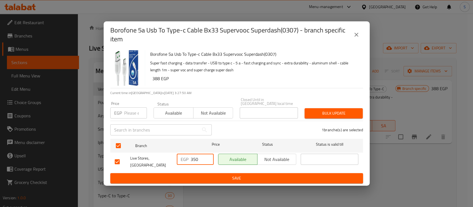
click at [197, 160] on input "350" at bounding box center [202, 158] width 23 height 11
type input "388"
click at [346, 112] on span "Bulk update" at bounding box center [333, 113] width 49 height 7
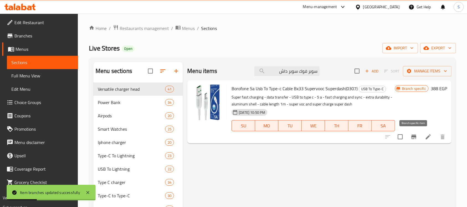
click at [412, 139] on icon "Branch-specific-item" at bounding box center [413, 136] width 5 height 4
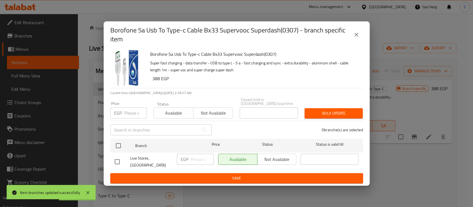
click at [358, 35] on icon "close" at bounding box center [356, 34] width 7 height 7
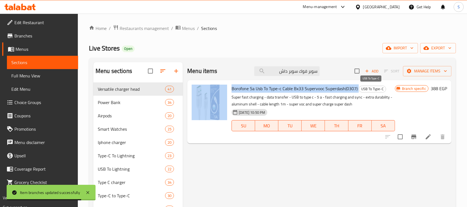
drag, startPoint x: 229, startPoint y: 85, endPoint x: 359, endPoint y: 90, distance: 130.3
click at [359, 90] on div "Borofone 5a Usb To Type-c Cable Bx33 Supervooc Superdash(0307) USB To Type-C Su…" at bounding box center [319, 111] width 260 height 59
copy div "Borofone 5a Usb To Type-c Cable Bx33 Supervooc Superdash(0307)"
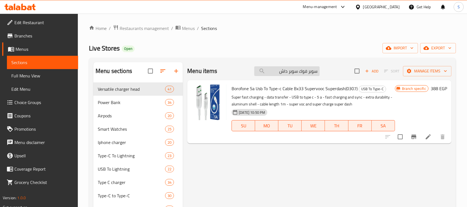
click at [274, 70] on input "سوبر فوك سوبر داش" at bounding box center [286, 71] width 65 height 10
click at [279, 70] on input "سوبر فوك سوبر داش" at bounding box center [286, 71] width 65 height 10
paste input "104x"
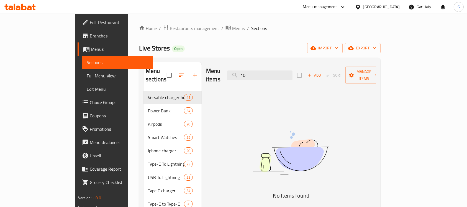
type input "1"
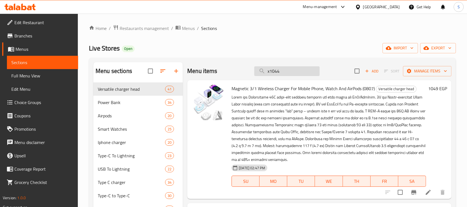
click at [281, 71] on input "x1044" at bounding box center [286, 71] width 65 height 10
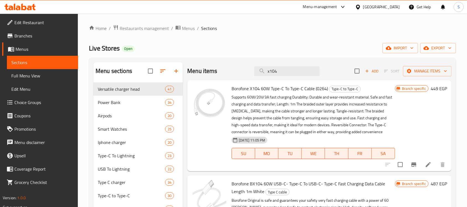
scroll to position [37, 0]
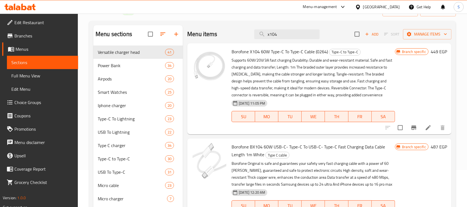
click at [413, 125] on icon "Branch-specific-item" at bounding box center [414, 127] width 7 height 7
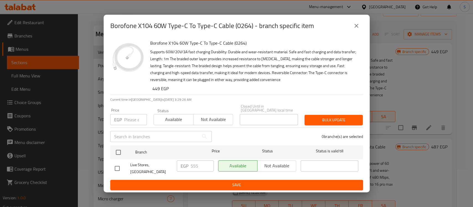
click at [358, 29] on icon "close" at bounding box center [356, 25] width 7 height 7
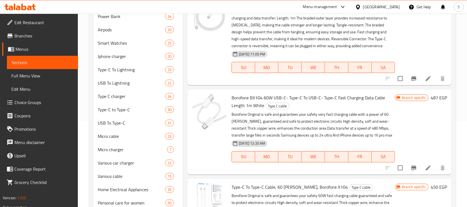
scroll to position [111, 0]
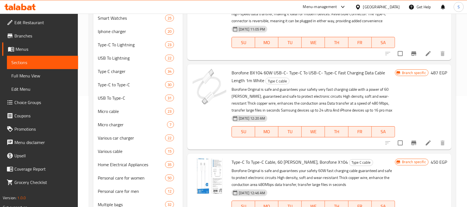
click at [414, 142] on icon "Branch-specific-item" at bounding box center [413, 142] width 5 height 4
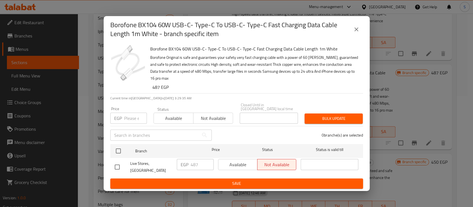
click at [352, 35] on button "close" at bounding box center [356, 29] width 13 height 13
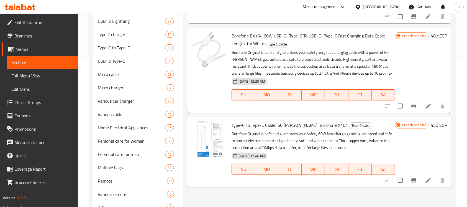
scroll to position [185, 0]
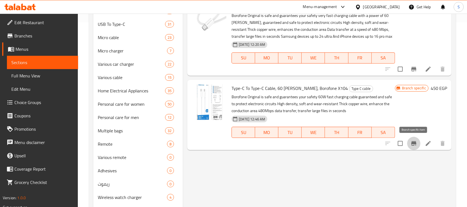
click at [413, 145] on icon "Branch-specific-item" at bounding box center [414, 143] width 7 height 7
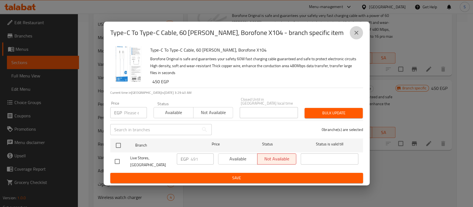
click at [354, 36] on icon "close" at bounding box center [356, 32] width 7 height 7
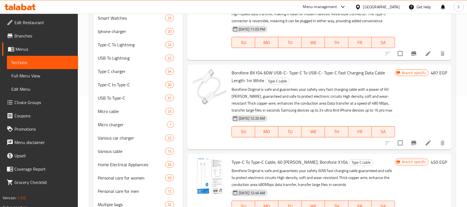
scroll to position [0, 0]
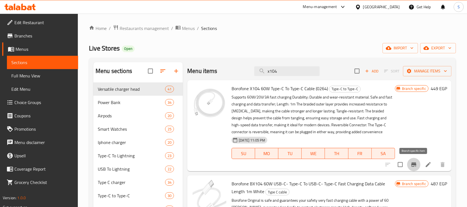
click at [417, 162] on icon "Branch-specific-item" at bounding box center [414, 164] width 7 height 7
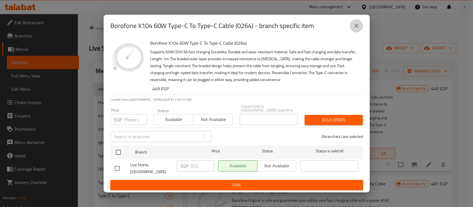
click at [355, 29] on icon "close" at bounding box center [356, 25] width 7 height 7
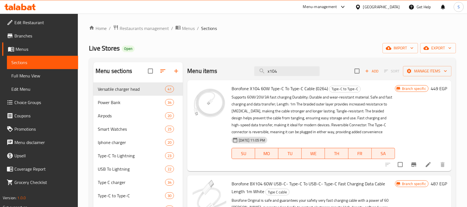
drag, startPoint x: 229, startPoint y: 90, endPoint x: 328, endPoint y: 90, distance: 98.6
click at [328, 90] on div "Borofone X104 60W Type-C To Type-C Cable (0264) Type-C to Type-C Supports 60W/2…" at bounding box center [313, 125] width 168 height 86
copy span "Borofone X104 60W Type-C To Type-C Cable (0264)"
click at [272, 71] on input "x104" at bounding box center [286, 71] width 65 height 10
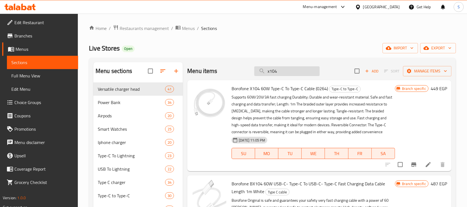
click at [272, 71] on input "x104" at bounding box center [286, 71] width 65 height 10
paste input "جويروم"
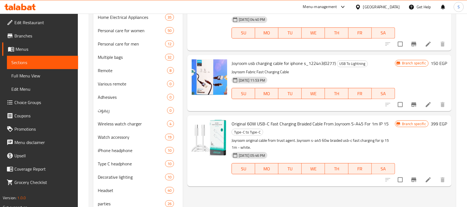
scroll to position [258, 0]
click at [414, 180] on icon "Branch-specific-item" at bounding box center [414, 179] width 7 height 7
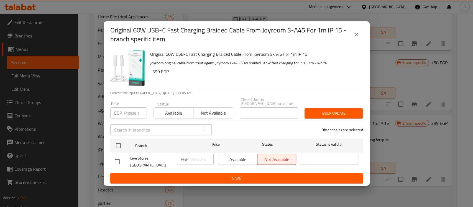
click at [360, 41] on button "close" at bounding box center [356, 34] width 13 height 13
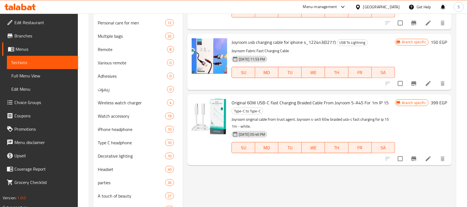
scroll to position [295, 0]
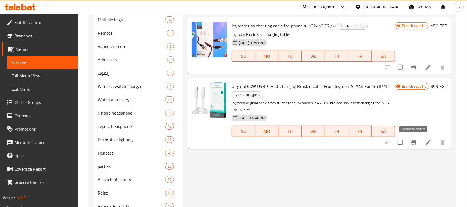
click at [413, 140] on icon "Branch-specific-item" at bounding box center [414, 142] width 7 height 7
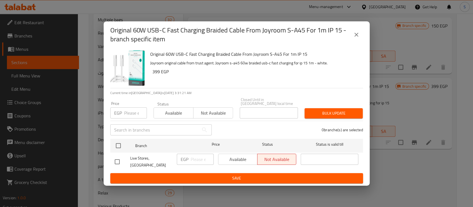
click at [351, 41] on button "close" at bounding box center [356, 34] width 13 height 13
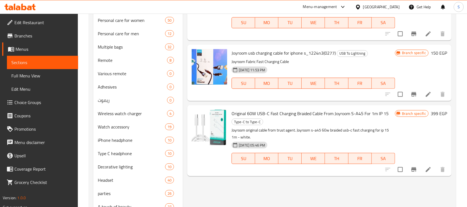
scroll to position [258, 0]
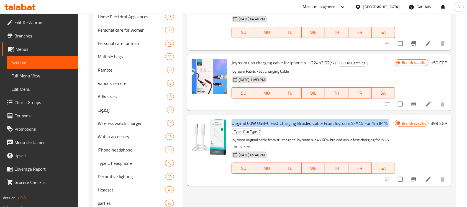
drag, startPoint x: 230, startPoint y: 124, endPoint x: 388, endPoint y: 125, distance: 157.1
click at [388, 125] on div "Original 60W USB-C Fast Charging Braided Cable From Joyroom S-A45 For 1m IP 15 …" at bounding box center [313, 150] width 168 height 66
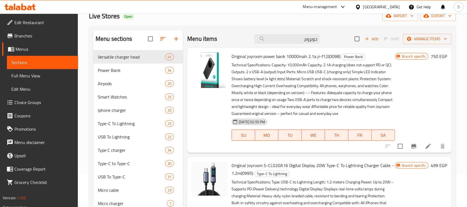
scroll to position [0, 0]
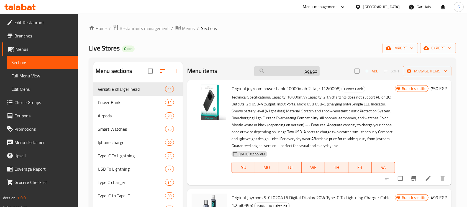
click at [292, 66] on input "جويروم" at bounding box center [286, 71] width 65 height 10
click at [288, 73] on input "جويروم" at bounding box center [286, 71] width 65 height 10
paste input "68B"
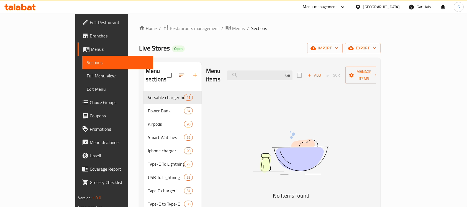
type input "6"
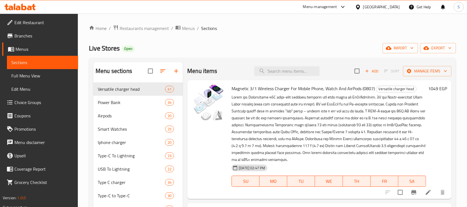
paste input "PD P"
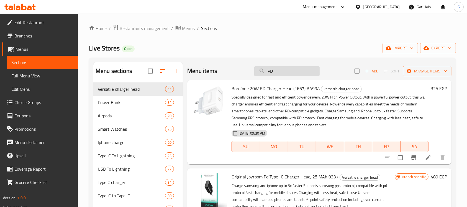
type input "P"
paste input "PD P"
click at [266, 70] on input "PD P" at bounding box center [286, 71] width 65 height 10
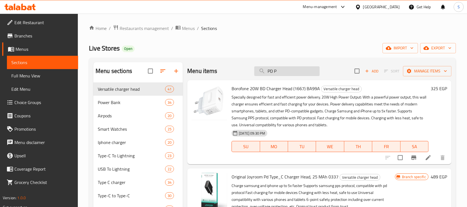
paste input "in"
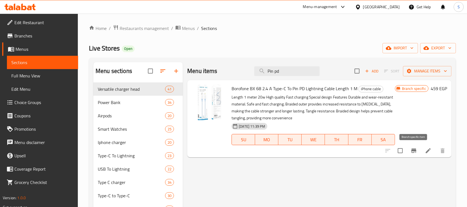
type input "Pin pd"
click at [419, 148] on button "Branch-specific-item" at bounding box center [413, 150] width 13 height 13
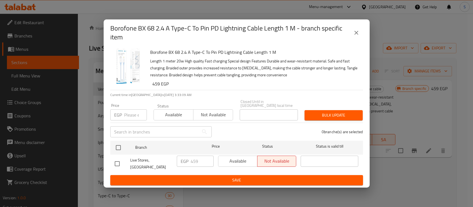
click at [355, 36] on icon "close" at bounding box center [356, 32] width 7 height 7
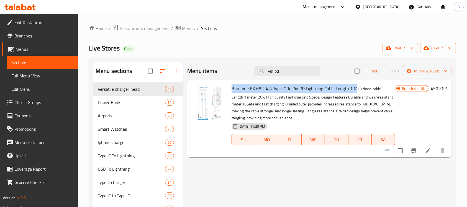
drag, startPoint x: 231, startPoint y: 86, endPoint x: 356, endPoint y: 86, distance: 124.9
click at [356, 86] on div "Borofone BX 68 2.4 A Type-C To Pin PD Lightning Cable Length 1 M iPhone cable L…" at bounding box center [313, 118] width 168 height 73
copy span "Borofone BX 68 2.4 A Type-C To Pin PD Lightning Cable Length 1 M"
click at [232, 92] on span "Borofone BX 68 2.4 A Type-C To Pin PD Lightning Cable Length 1 M" at bounding box center [295, 88] width 126 height 8
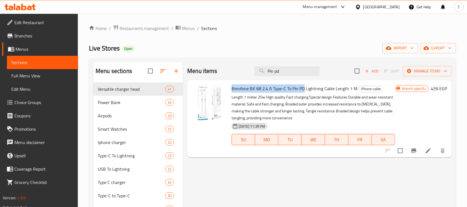
drag, startPoint x: 229, startPoint y: 90, endPoint x: 304, endPoint y: 92, distance: 74.5
click at [304, 92] on div "Borofone BX 68 2.4 A Type-C To Pin PD Lightning Cable Length 1 M iPhone cable L…" at bounding box center [313, 118] width 168 height 73
copy span "Borofone BX 68 2.4 A Type-C To Pin PD"
click at [294, 70] on input "Pin pd" at bounding box center [286, 71] width 65 height 10
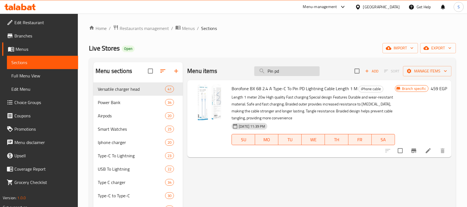
click at [294, 70] on input "Pin pd" at bounding box center [286, 71] width 65 height 10
paste input "موكسوم"
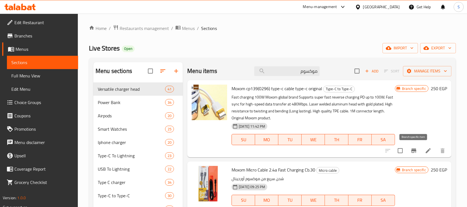
click at [416, 149] on icon "Branch-specific-item" at bounding box center [413, 150] width 5 height 4
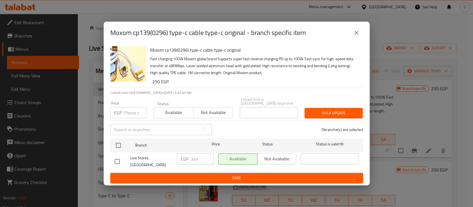
click at [355, 35] on icon "close" at bounding box center [356, 33] width 4 height 4
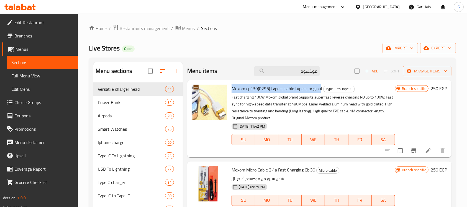
drag, startPoint x: 230, startPoint y: 88, endPoint x: 321, endPoint y: 89, distance: 91.1
click at [321, 89] on div "Moxom cp139(0296) type-c cable type-c original Type-C to Type-C Fast charging 1…" at bounding box center [313, 118] width 168 height 73
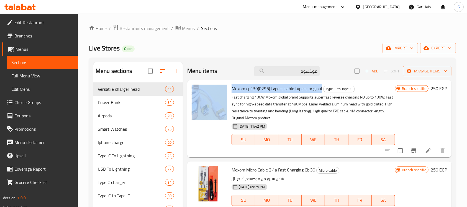
drag, startPoint x: 322, startPoint y: 89, endPoint x: 228, endPoint y: 90, distance: 93.9
click at [228, 90] on div "Moxom cp139(0296) type-c cable type-c original Type-C to Type-C Fast charging 1…" at bounding box center [319, 118] width 260 height 73
copy div "Moxom cp139(0296) type-c cable type-c original"
click at [304, 71] on input "موكسوم" at bounding box center [286, 71] width 65 height 10
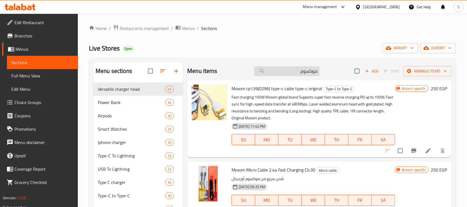
click at [304, 71] on input "موكسوم" at bounding box center [286, 71] width 65 height 10
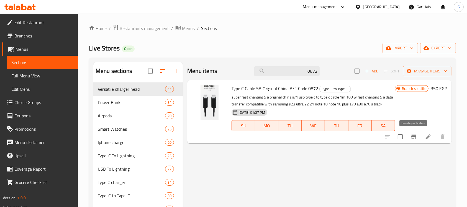
type input "0872"
click at [411, 139] on icon "Branch-specific-item" at bounding box center [414, 136] width 7 height 7
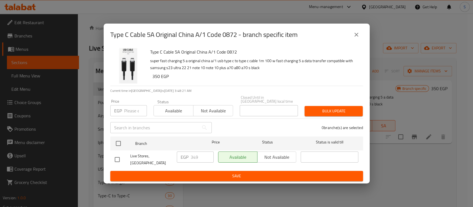
drag, startPoint x: 359, startPoint y: 37, endPoint x: 342, endPoint y: 48, distance: 20.2
click at [359, 37] on button "close" at bounding box center [356, 34] width 13 height 13
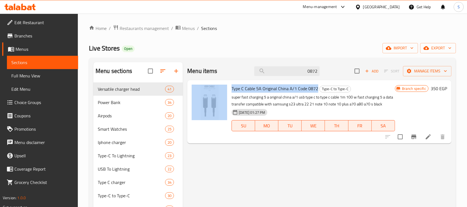
drag, startPoint x: 316, startPoint y: 86, endPoint x: 228, endPoint y: 89, distance: 88.2
click at [228, 89] on div "Type C Cable 5A Original China A/1 Code 0872 Type-C to Type-C super fast chargi…" at bounding box center [319, 111] width 260 height 59
copy div "Type C Cable 5A Original China A/1 Code 0872"
click at [289, 68] on input "0872" at bounding box center [286, 71] width 65 height 10
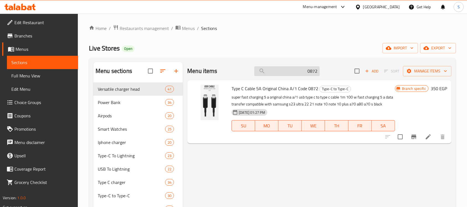
click at [289, 68] on input "0872" at bounding box center [286, 71] width 65 height 10
paste input "bx102"
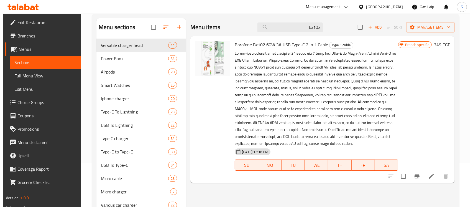
scroll to position [37, 0]
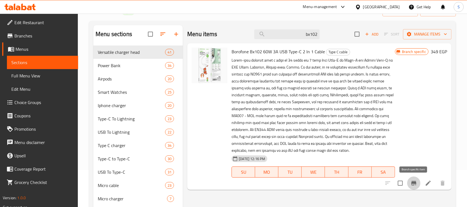
click at [414, 182] on icon "Branch-specific-item" at bounding box center [413, 183] width 5 height 4
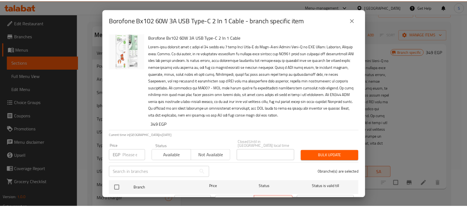
scroll to position [28, 0]
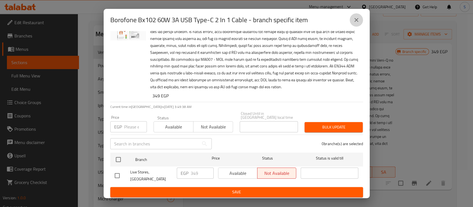
click at [356, 19] on icon "close" at bounding box center [356, 20] width 4 height 4
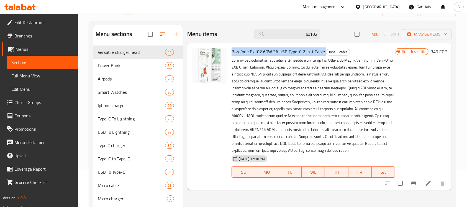
drag, startPoint x: 324, startPoint y: 51, endPoint x: 231, endPoint y: 51, distance: 92.5
click at [232, 51] on h6 "Borofone Bx102 60W 3A USB Type-C 2 In 1 Cable Type C cable" at bounding box center [313, 52] width 163 height 8
copy h6 "Borofone Bx102 60W 3A USB Type-C 2 In 1 Cable"
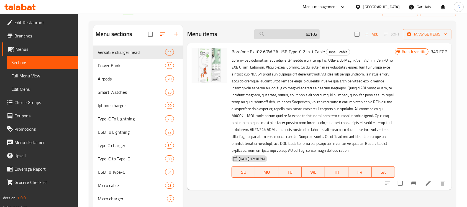
click at [290, 33] on input "bx102" at bounding box center [286, 34] width 65 height 10
click at [290, 32] on input "bx102" at bounding box center [286, 34] width 65 height 10
type input "b"
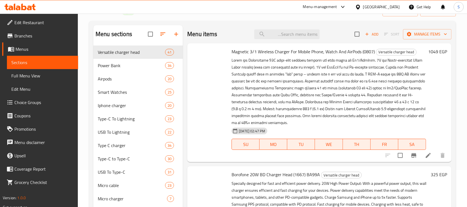
paste input "moxom"
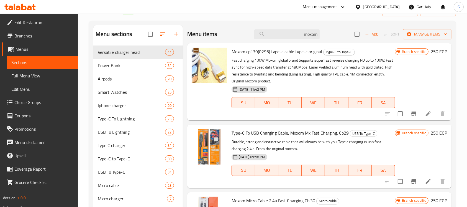
type input "moxom"
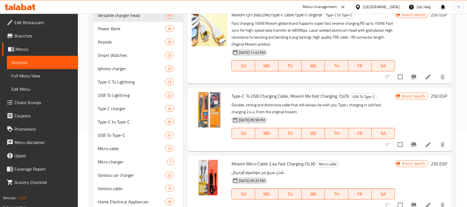
click at [416, 144] on icon "Branch-specific-item" at bounding box center [414, 144] width 7 height 7
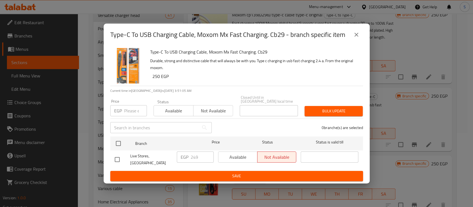
click at [354, 37] on icon "close" at bounding box center [356, 34] width 7 height 7
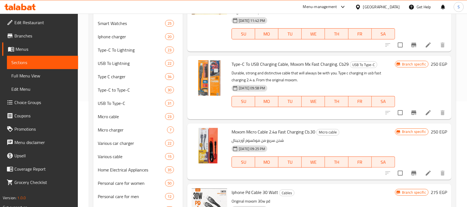
scroll to position [111, 0]
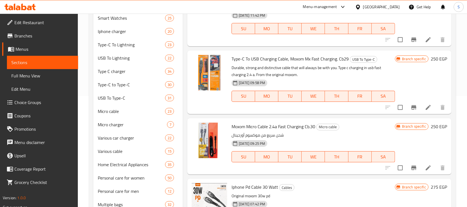
drag, startPoint x: 349, startPoint y: 59, endPoint x: 232, endPoint y: 58, distance: 116.6
click at [232, 58] on span "Type-C To USB Charging Cable, Moxom Mx Fast Charging. Cb29" at bounding box center [290, 59] width 117 height 8
copy span "Type-C To USB Charging Cable, Moxom Mx Fast Charging. Cb29"
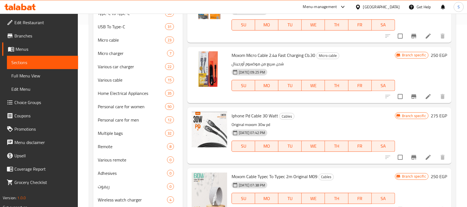
scroll to position [0, 0]
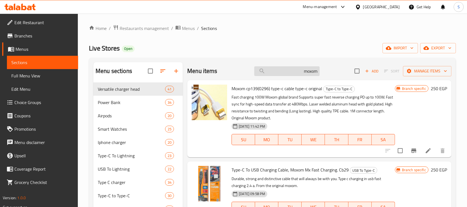
click at [288, 69] on input "moxom" at bounding box center [286, 71] width 65 height 10
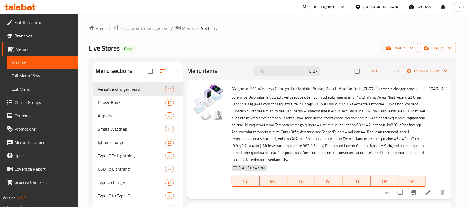
click at [284, 72] on input "C 27" at bounding box center [286, 71] width 65 height 10
click at [297, 78] on div "Menu items C 27227 Add Sort Manage items" at bounding box center [319, 71] width 264 height 18
click at [303, 75] on input "C 27227" at bounding box center [286, 71] width 65 height 10
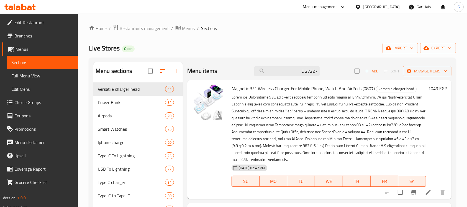
click at [304, 68] on input "C 27227" at bounding box center [286, 71] width 65 height 10
type input "7227"
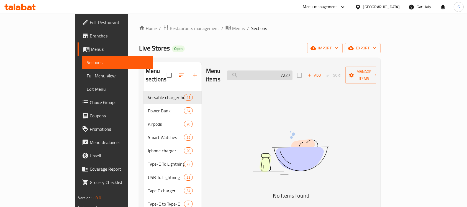
click at [293, 70] on input "7227" at bounding box center [259, 75] width 65 height 10
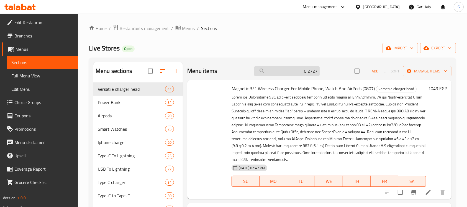
click at [308, 71] on input "C 2727" at bounding box center [286, 71] width 65 height 10
click at [319, 71] on div "Menu items C 2727 Add Sort Manage items" at bounding box center [319, 71] width 264 height 18
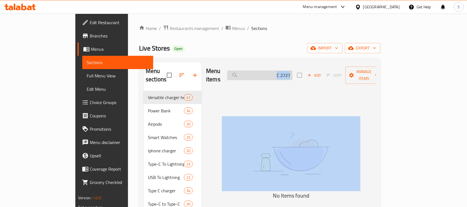
click at [293, 70] on input "C 2727" at bounding box center [259, 75] width 65 height 10
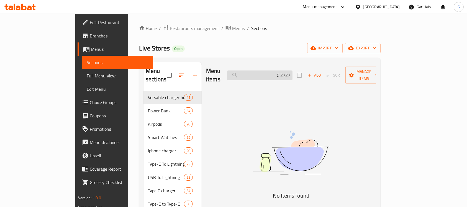
click at [293, 70] on input "C 2727" at bounding box center [259, 75] width 65 height 10
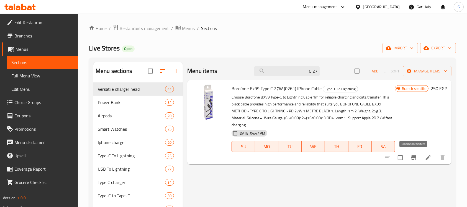
click at [415, 157] on icon "Branch-specific-item" at bounding box center [413, 157] width 5 height 4
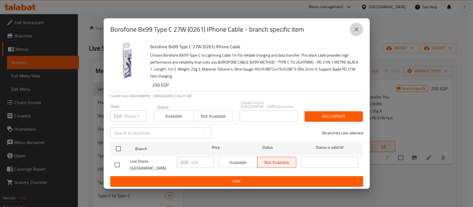
click at [355, 33] on icon "close" at bounding box center [356, 29] width 7 height 7
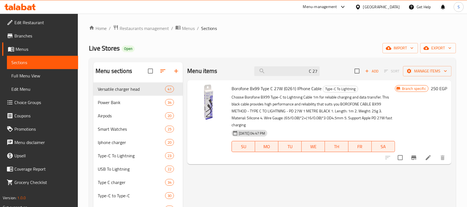
drag, startPoint x: 230, startPoint y: 86, endPoint x: 322, endPoint y: 89, distance: 91.5
click at [322, 89] on div "Borofone Bx99 Type C 27W (0261) IPhone Cable Type-C To Lightning Choose Borofon…" at bounding box center [313, 122] width 168 height 80
copy span "Borofone Bx99 Type C 27W (0261) IPhone Cable"
click at [289, 72] on input "C 27" at bounding box center [286, 71] width 65 height 10
type input "C"
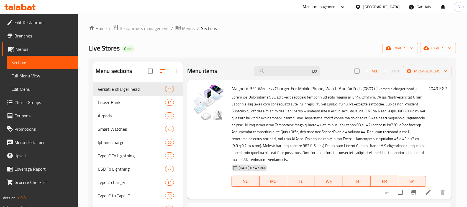
type input "B"
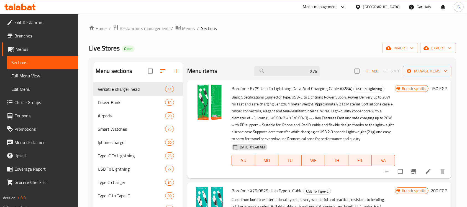
type input "X79"
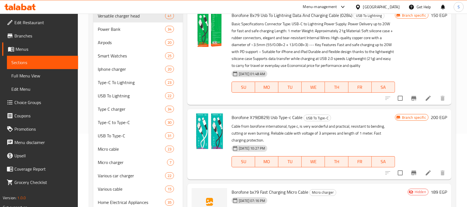
scroll to position [111, 0]
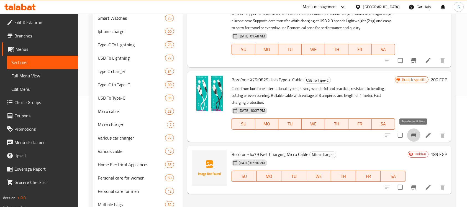
click at [418, 135] on button "Branch-specific-item" at bounding box center [413, 134] width 13 height 13
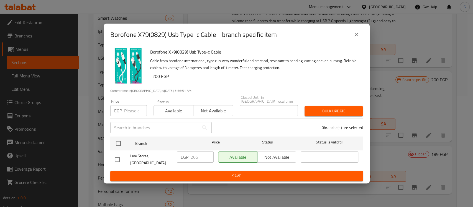
click at [359, 37] on icon "close" at bounding box center [356, 34] width 7 height 7
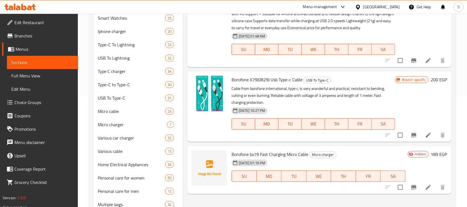
scroll to position [148, 0]
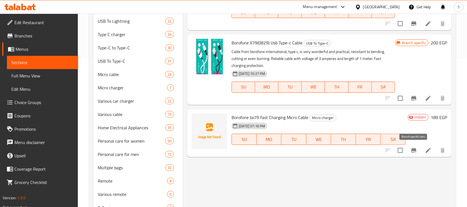
click at [414, 154] on button "Branch-specific-item" at bounding box center [413, 150] width 13 height 13
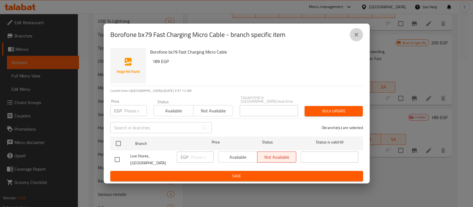
click at [353, 38] on icon "close" at bounding box center [356, 34] width 7 height 7
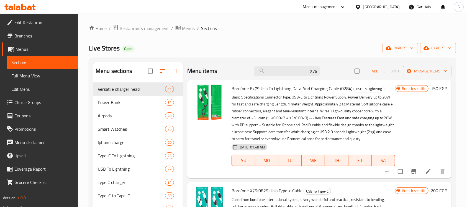
scroll to position [37, 0]
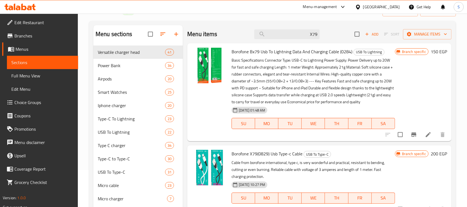
click at [416, 135] on icon "Branch-specific-item" at bounding box center [413, 134] width 5 height 4
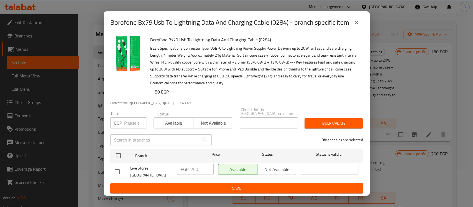
click at [352, 24] on button "close" at bounding box center [356, 22] width 13 height 13
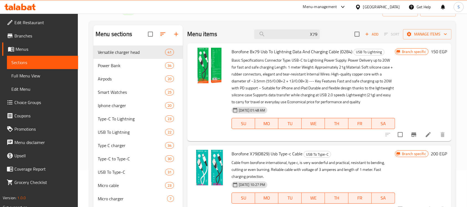
scroll to position [74, 0]
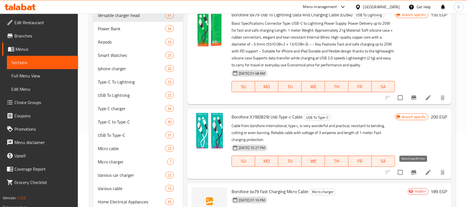
click at [418, 173] on button "Branch-specific-item" at bounding box center [413, 171] width 13 height 13
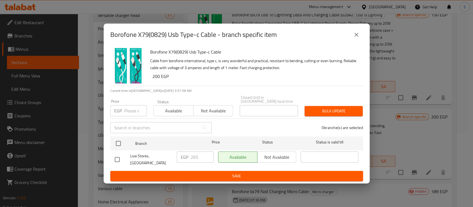
click at [359, 41] on button "close" at bounding box center [356, 34] width 13 height 13
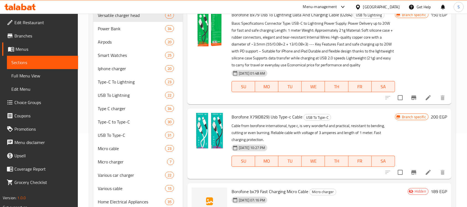
click at [421, 175] on li at bounding box center [429, 172] width 16 height 10
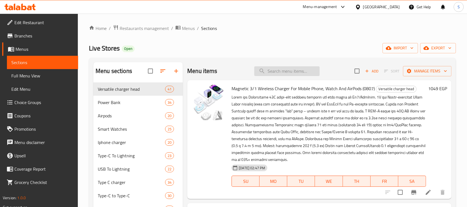
click at [291, 70] on input "search" at bounding box center [286, 71] width 65 height 10
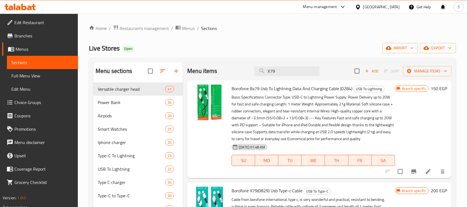
scroll to position [111, 0]
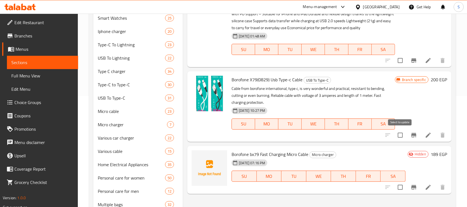
type input "X79"
click at [414, 137] on icon "Branch-specific-item" at bounding box center [413, 135] width 5 height 4
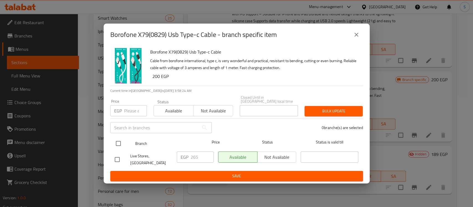
click at [120, 142] on input "checkbox" at bounding box center [118, 143] width 12 height 12
checkbox input "true"
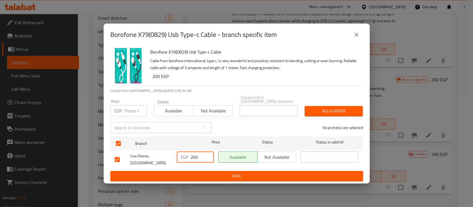
click at [195, 158] on input "265" at bounding box center [202, 156] width 23 height 11
click at [195, 156] on input "265" at bounding box center [202, 156] width 23 height 11
click at [196, 156] on input "262445" at bounding box center [202, 156] width 23 height 11
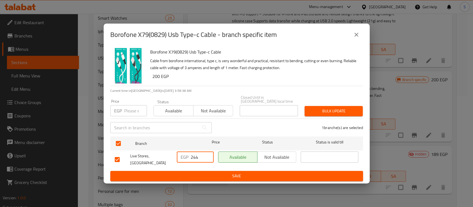
type input "244"
click at [215, 173] on span "Save" at bounding box center [237, 175] width 244 height 7
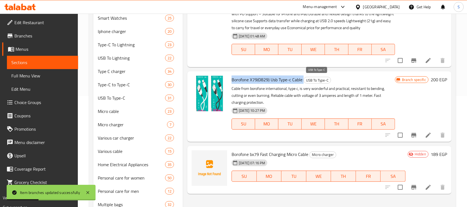
drag, startPoint x: 233, startPoint y: 79, endPoint x: 304, endPoint y: 81, distance: 70.9
click at [304, 81] on h6 "Borofone X79(0829) Usb Type-c Cable USB To Type-C" at bounding box center [313, 80] width 163 height 8
copy h6 "Borofone X79(0829) Usb Type-c Cable"
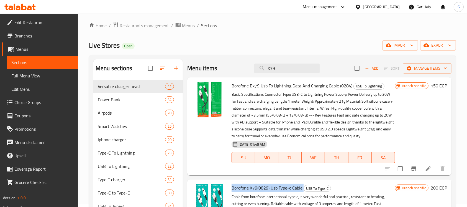
scroll to position [0, 0]
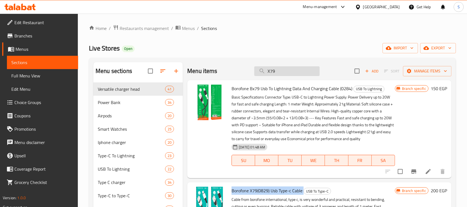
click at [269, 70] on input "X79" at bounding box center [286, 71] width 65 height 10
paste input "فيتن كابل تايب يس ف اىم"
type input "فيتن كابل تايب يس ف اىم"
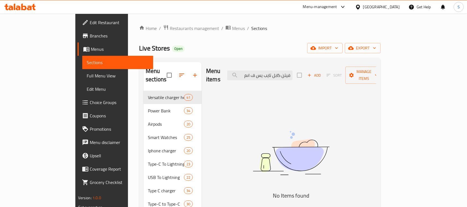
drag, startPoint x: 271, startPoint y: 72, endPoint x: 326, endPoint y: 72, distance: 55.4
click at [326, 72] on div "Menu items فيتن كابل تايب يس ف اىم Add Sort Manage items" at bounding box center [291, 75] width 170 height 26
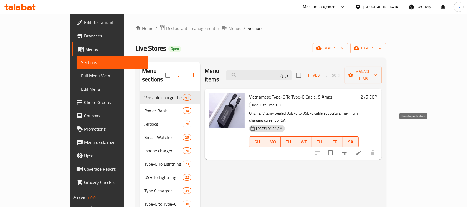
click at [347, 150] on icon "Branch-specific-item" at bounding box center [344, 152] width 5 height 4
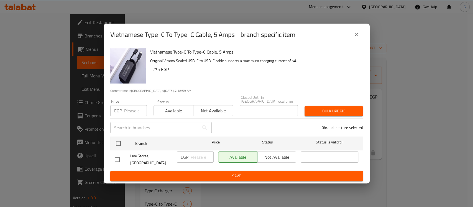
click at [353, 38] on icon "close" at bounding box center [356, 34] width 7 height 7
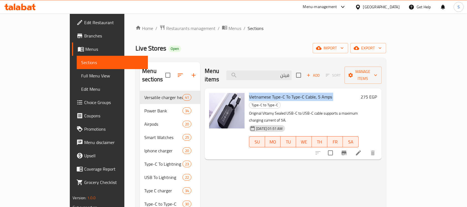
drag, startPoint x: 232, startPoint y: 88, endPoint x: 316, endPoint y: 90, distance: 83.7
click at [316, 93] on h6 "Vietnamese Type-C To Type-C Cable, 5 Amps Type-C to Type-C" at bounding box center [303, 101] width 109 height 16
copy h6 "Vietnamese Type-C To Type-C Cable, 5 Amps"
click at [292, 70] on input "فيتن" at bounding box center [258, 75] width 65 height 10
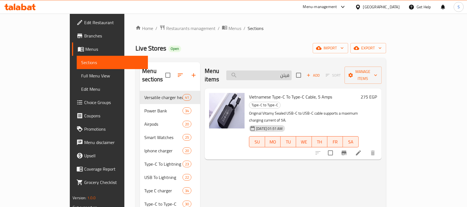
click at [292, 70] on input "فيتن" at bounding box center [258, 75] width 65 height 10
paste input "74A"
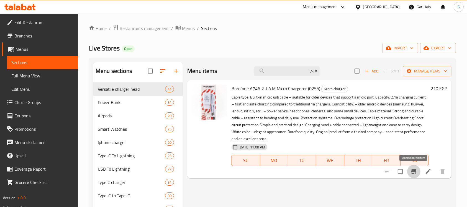
click at [416, 172] on icon "Branch-specific-item" at bounding box center [414, 171] width 7 height 7
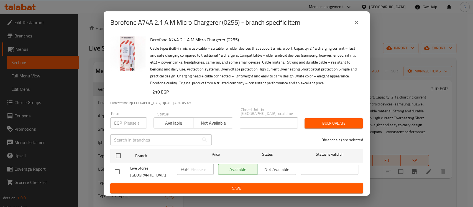
click at [357, 29] on button "close" at bounding box center [356, 22] width 13 height 13
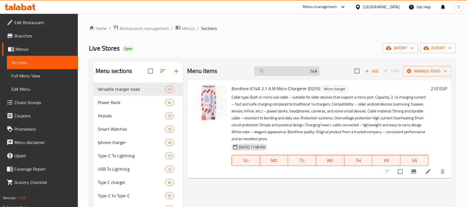
click at [290, 72] on input "74A" at bounding box center [286, 71] width 65 height 10
type input "7"
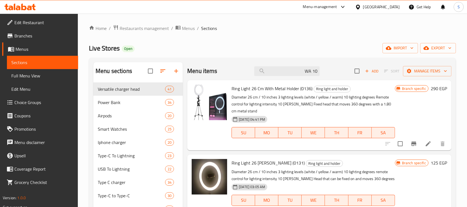
type input "10 WAT"
click at [286, 72] on input "10 WAT" at bounding box center [286, 71] width 65 height 10
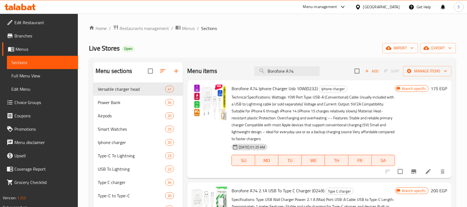
scroll to position [37, 0]
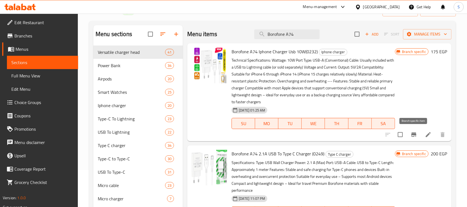
click at [414, 136] on icon "Branch-specific-item" at bounding box center [413, 134] width 5 height 4
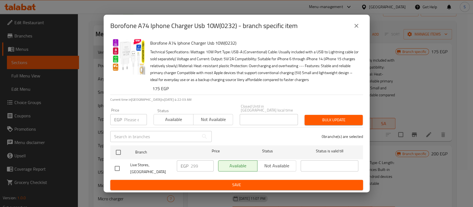
click at [357, 29] on icon "close" at bounding box center [356, 25] width 7 height 7
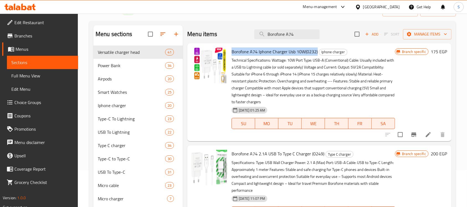
drag, startPoint x: 317, startPoint y: 50, endPoint x: 231, endPoint y: 52, distance: 86.2
click at [231, 52] on div "Borofone A74 Iphone Charger Usb 10W(0232) Iphone charger Technical Specificatio…" at bounding box center [313, 91] width 168 height 93
copy span "Borofone A74 Iphone Charger Usb 10W(0232)"
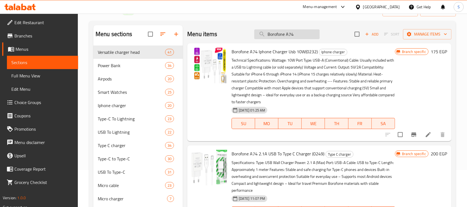
click at [283, 35] on input "Borofone A74" at bounding box center [286, 34] width 65 height 10
paste input "Iphone Charger Usb 10W(0232)"
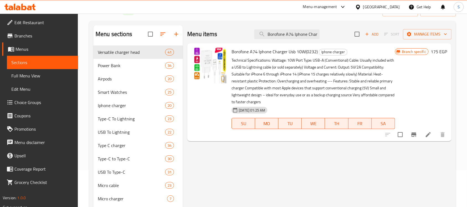
scroll to position [0, 0]
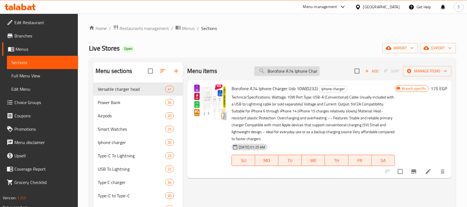
click at [282, 70] on input "Borofone A74 Iphone Charger Usb 10W(0232)" at bounding box center [286, 71] width 65 height 10
paste input "كس سكووت"
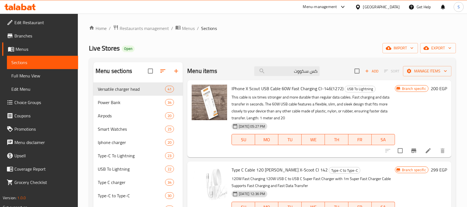
type input "كس سكووت"
click at [413, 147] on icon "Branch-specific-item" at bounding box center [414, 150] width 7 height 7
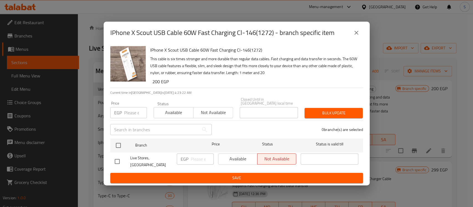
click at [357, 33] on icon "close" at bounding box center [356, 32] width 7 height 7
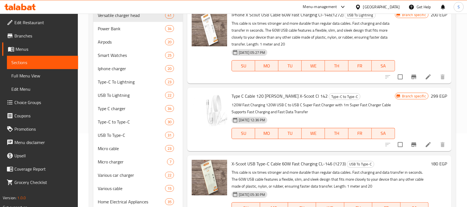
scroll to position [148, 0]
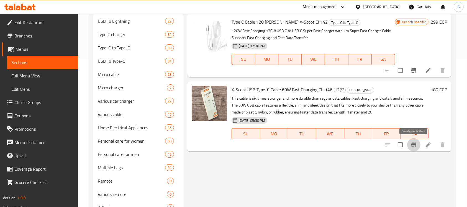
click at [414, 142] on icon "Branch-specific-item" at bounding box center [414, 144] width 7 height 7
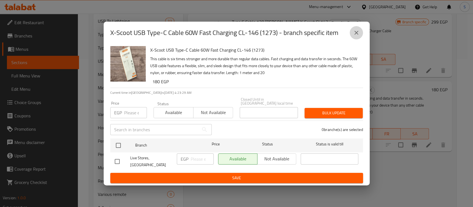
click at [354, 36] on icon "close" at bounding box center [356, 32] width 7 height 7
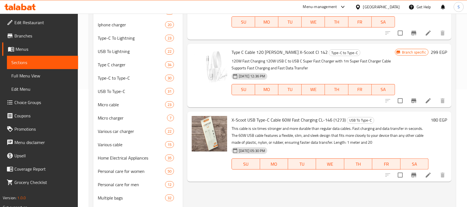
scroll to position [111, 0]
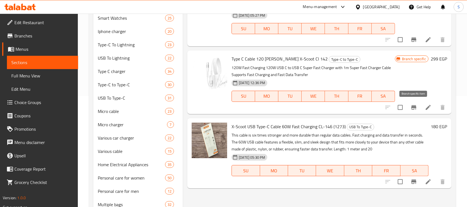
click at [414, 106] on icon "Branch-specific-item" at bounding box center [413, 107] width 5 height 4
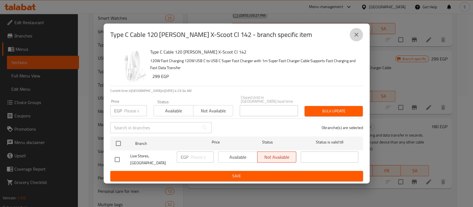
click at [355, 36] on icon "close" at bounding box center [356, 34] width 7 height 7
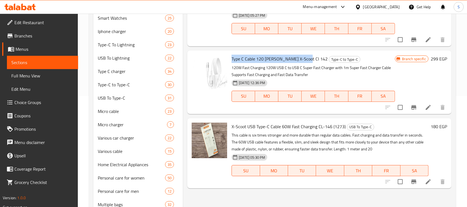
drag, startPoint x: 304, startPoint y: 57, endPoint x: 230, endPoint y: 54, distance: 73.2
click at [230, 54] on div "Type C Cable 120 [PERSON_NAME] X-Scoot Cl 142 Type-C to Type-C 120W Fast Chargi…" at bounding box center [313, 82] width 168 height 59
copy span "Type C Cable 120 [PERSON_NAME] X-Scoot Cl 142"
click at [409, 107] on button "Branch-specific-item" at bounding box center [413, 107] width 13 height 13
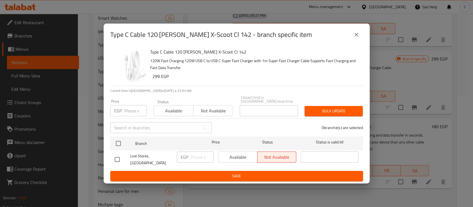
click at [353, 38] on icon "close" at bounding box center [356, 34] width 7 height 7
